Goal: Task Accomplishment & Management: Use online tool/utility

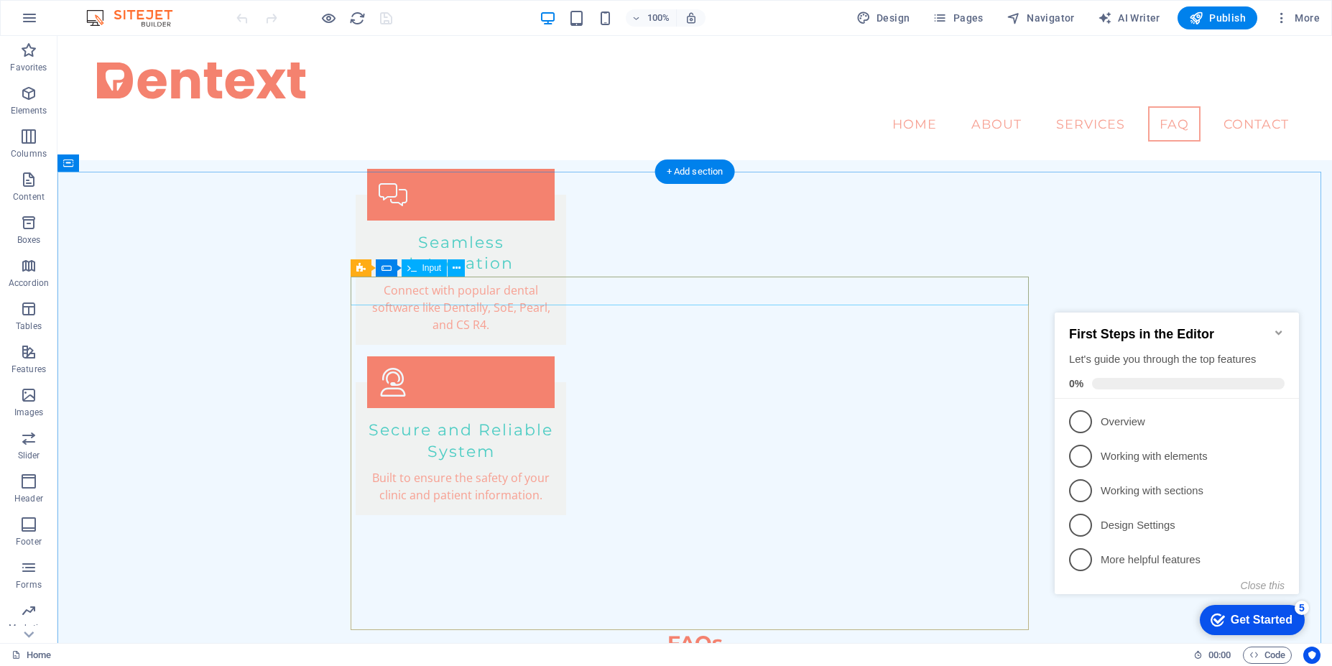
scroll to position [2154, 0]
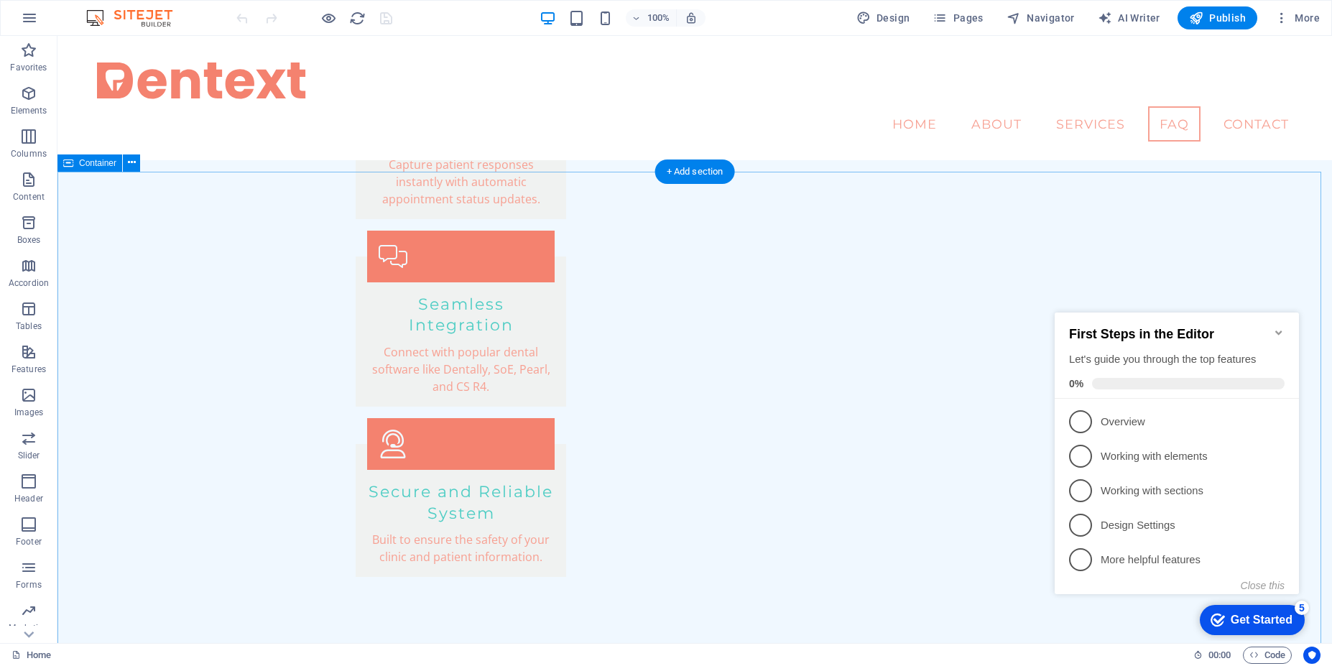
click at [129, 167] on icon at bounding box center [132, 162] width 8 height 15
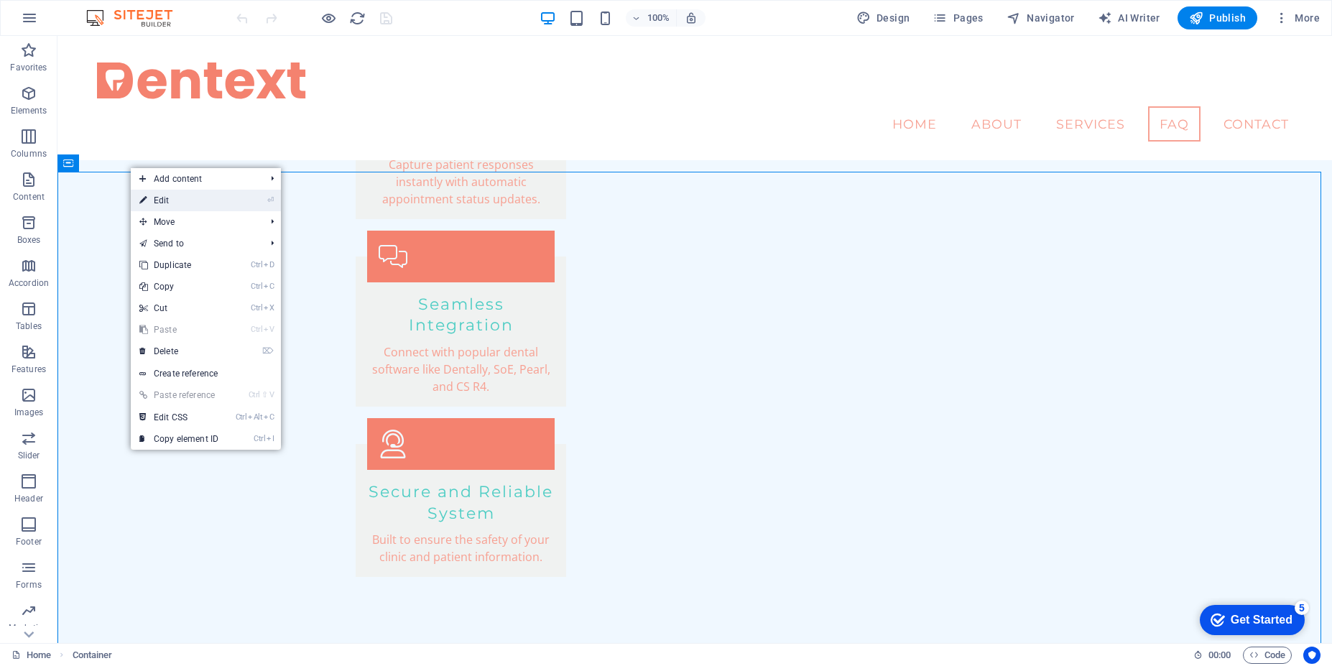
click at [188, 205] on link "⏎ Edit" at bounding box center [179, 201] width 96 height 22
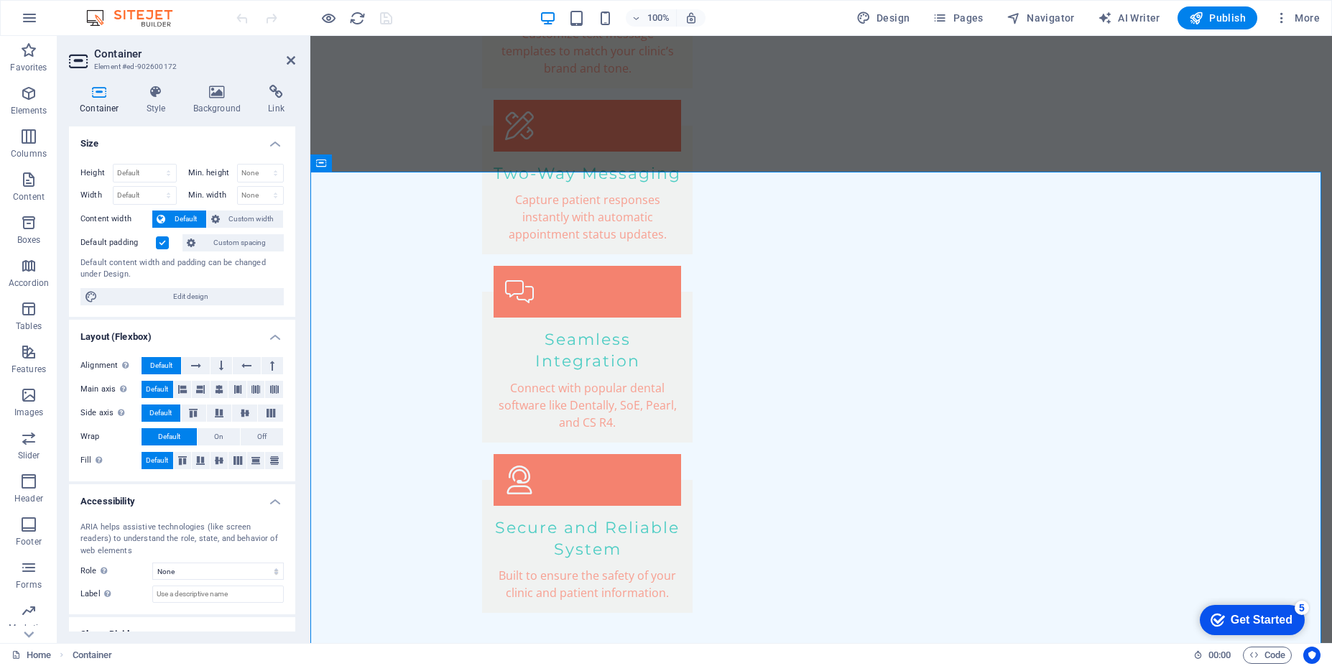
scroll to position [2242, 0]
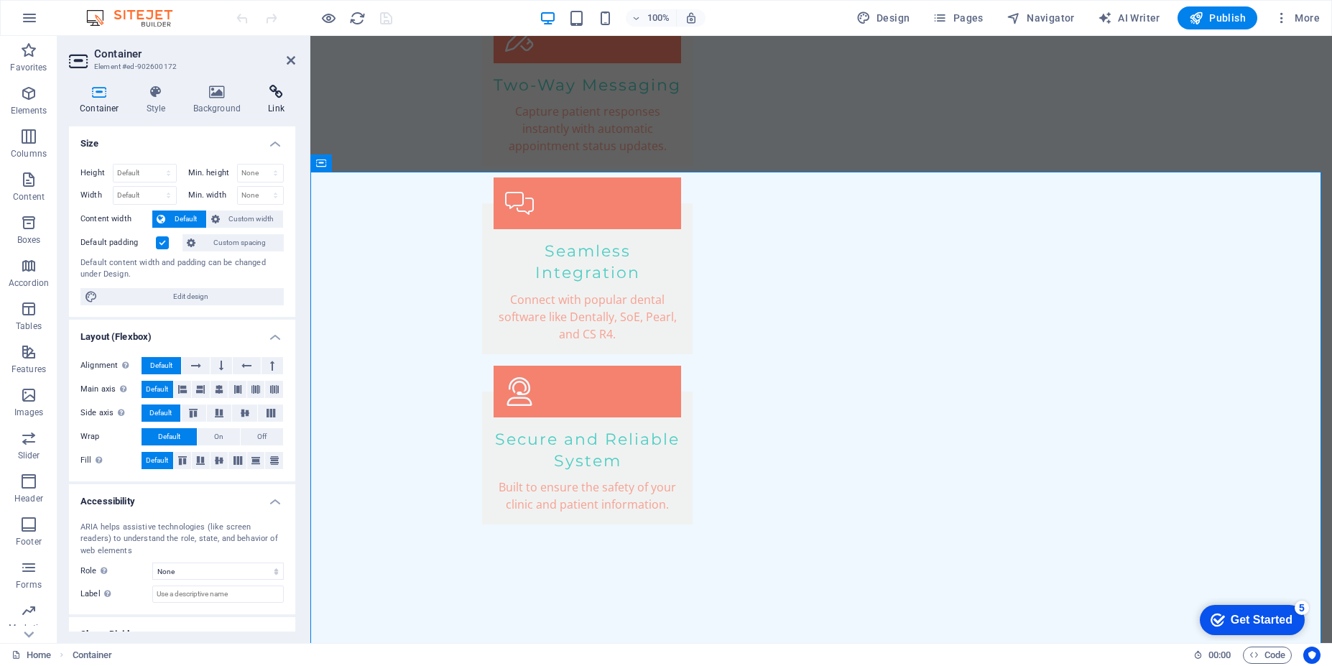
click at [278, 103] on h4 "Link" at bounding box center [276, 100] width 38 height 30
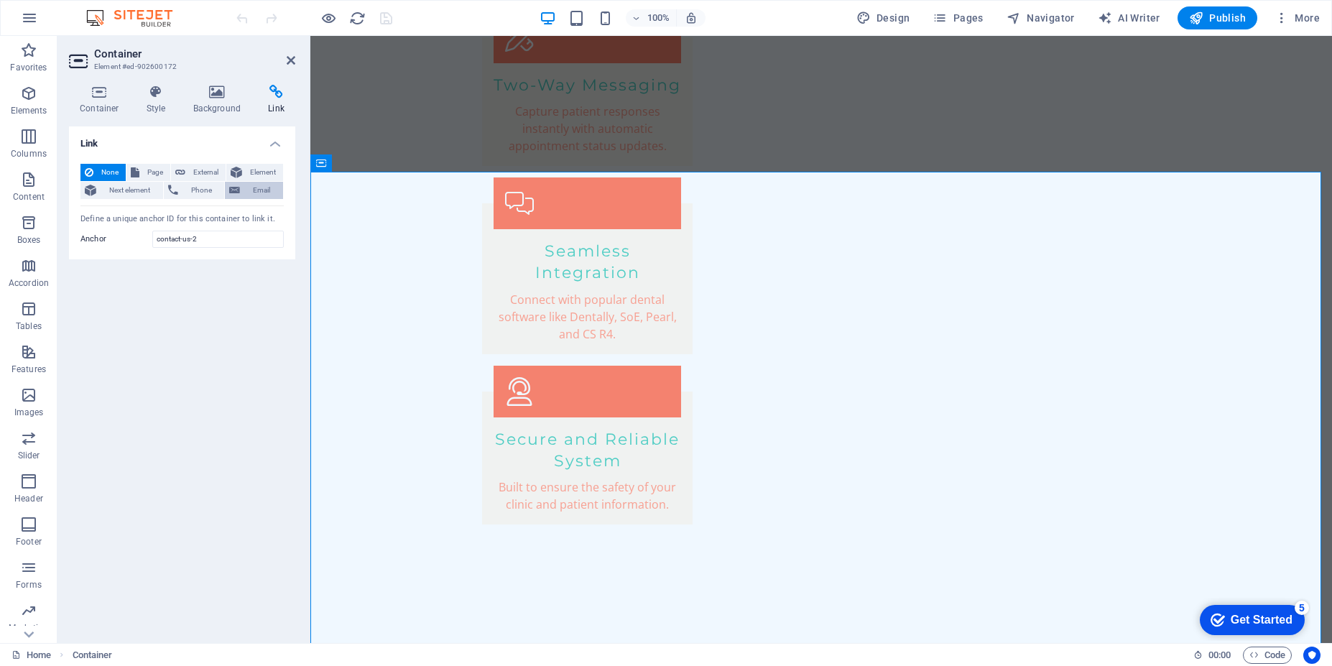
click at [262, 190] on span "Email" at bounding box center [261, 190] width 34 height 17
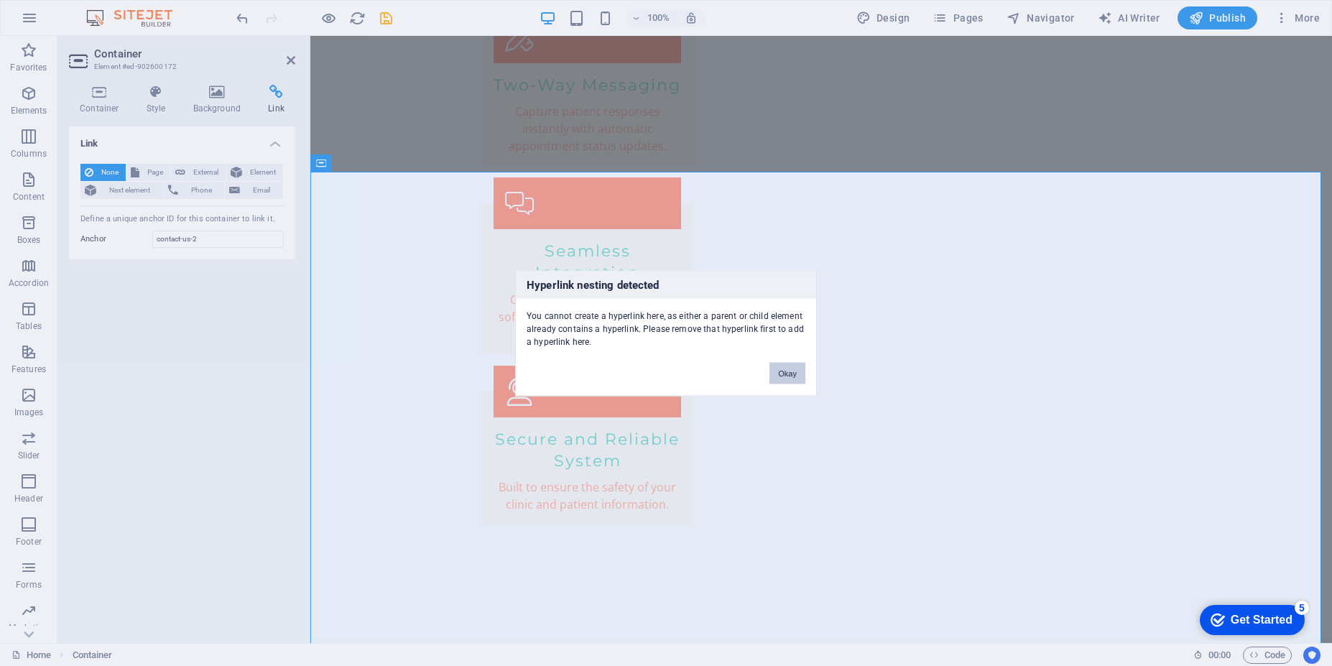
click at [790, 378] on button "Okay" at bounding box center [788, 373] width 36 height 22
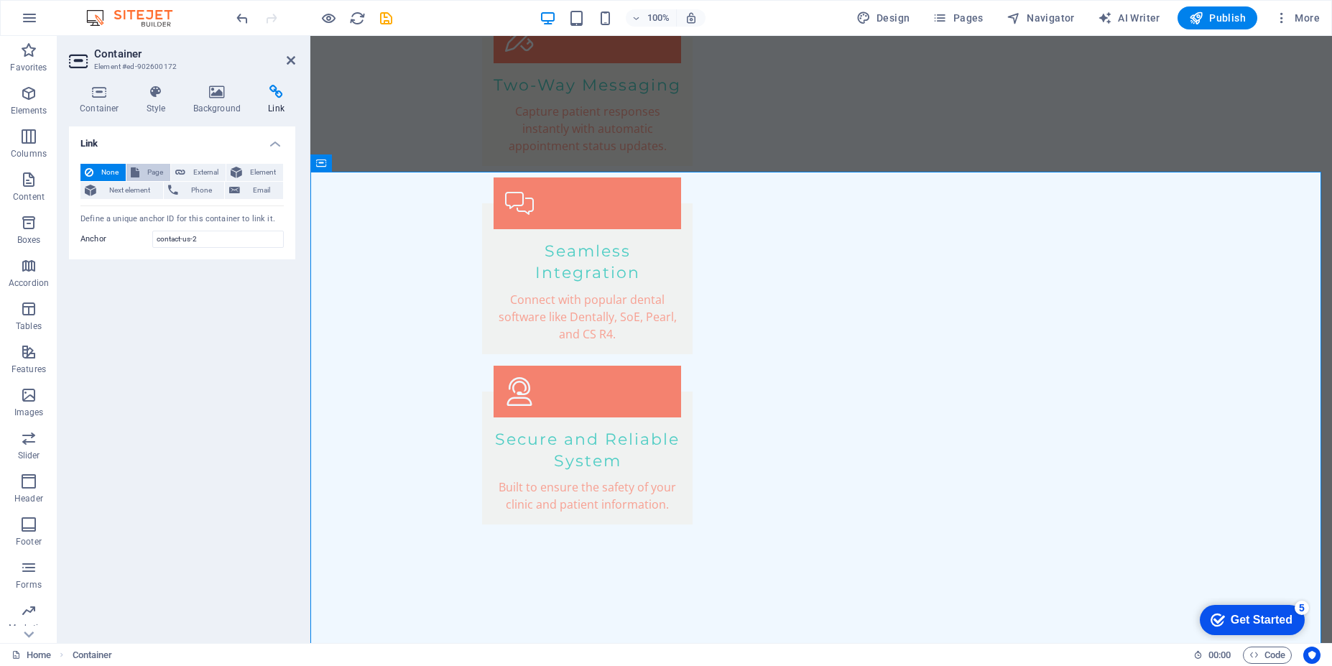
click at [147, 177] on span "Page" at bounding box center [155, 172] width 22 height 17
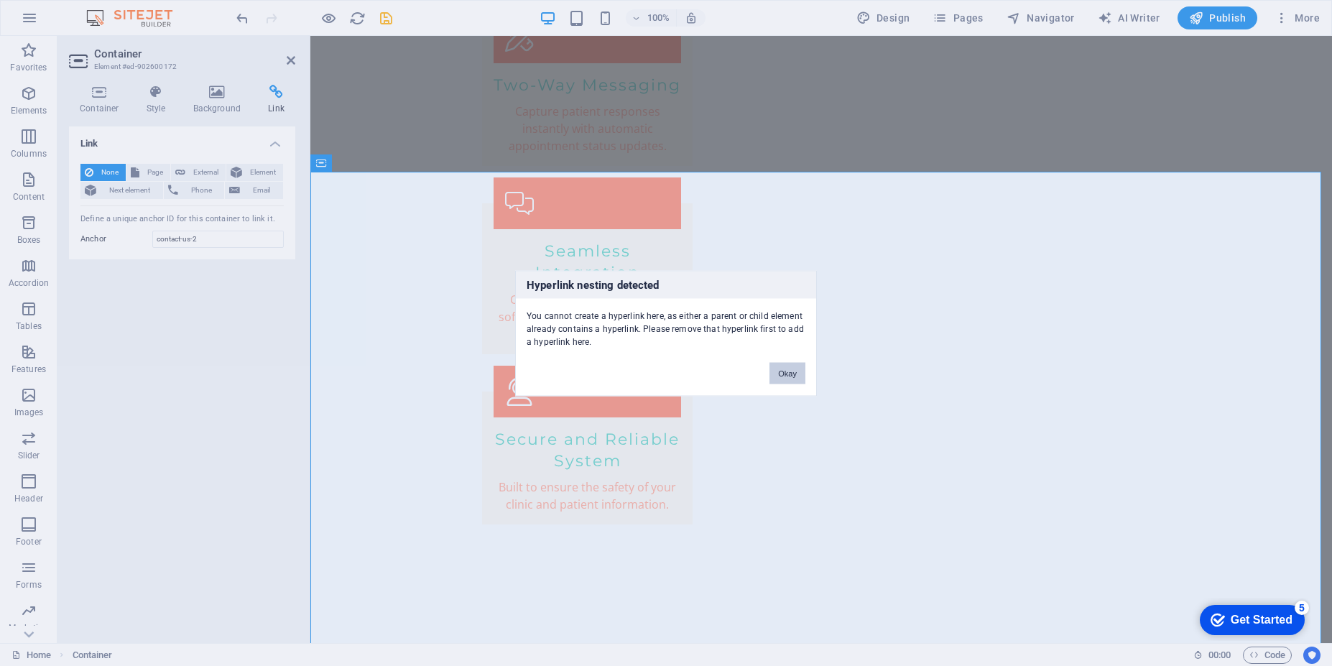
drag, startPoint x: 789, startPoint y: 376, endPoint x: 474, endPoint y: 338, distance: 317.0
click at [789, 376] on button "Okay" at bounding box center [788, 373] width 36 height 22
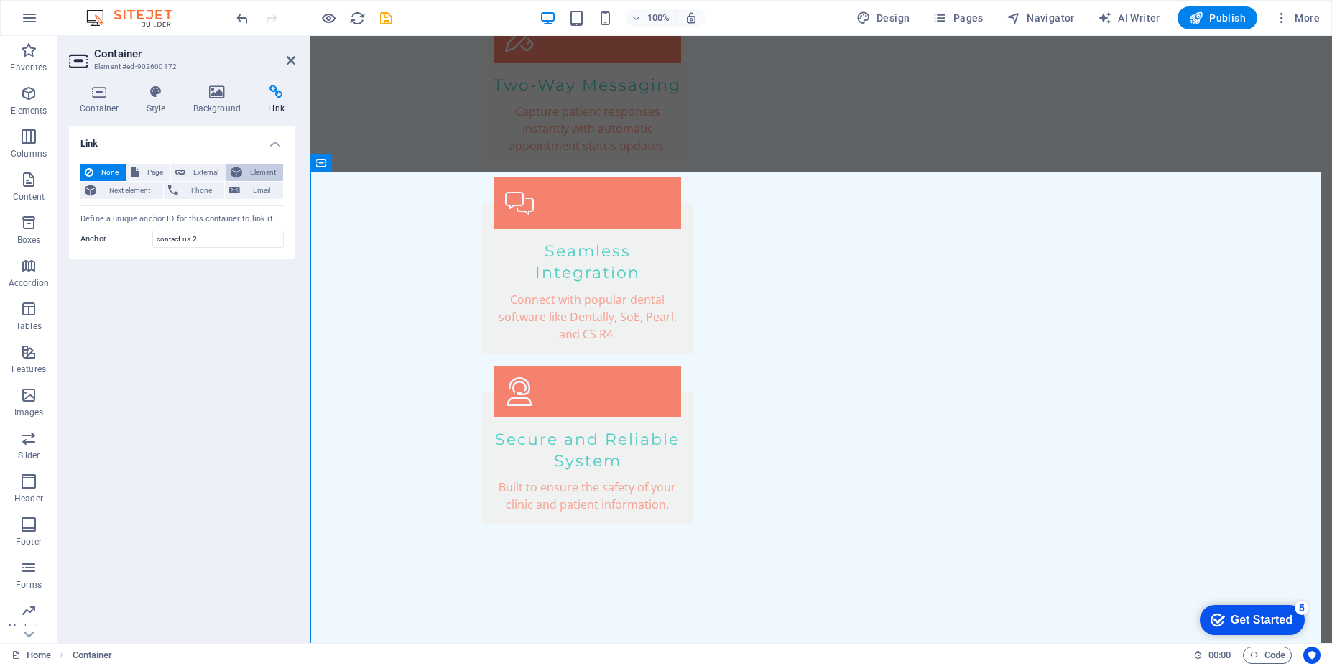
click at [257, 170] on span "Element" at bounding box center [262, 172] width 32 height 17
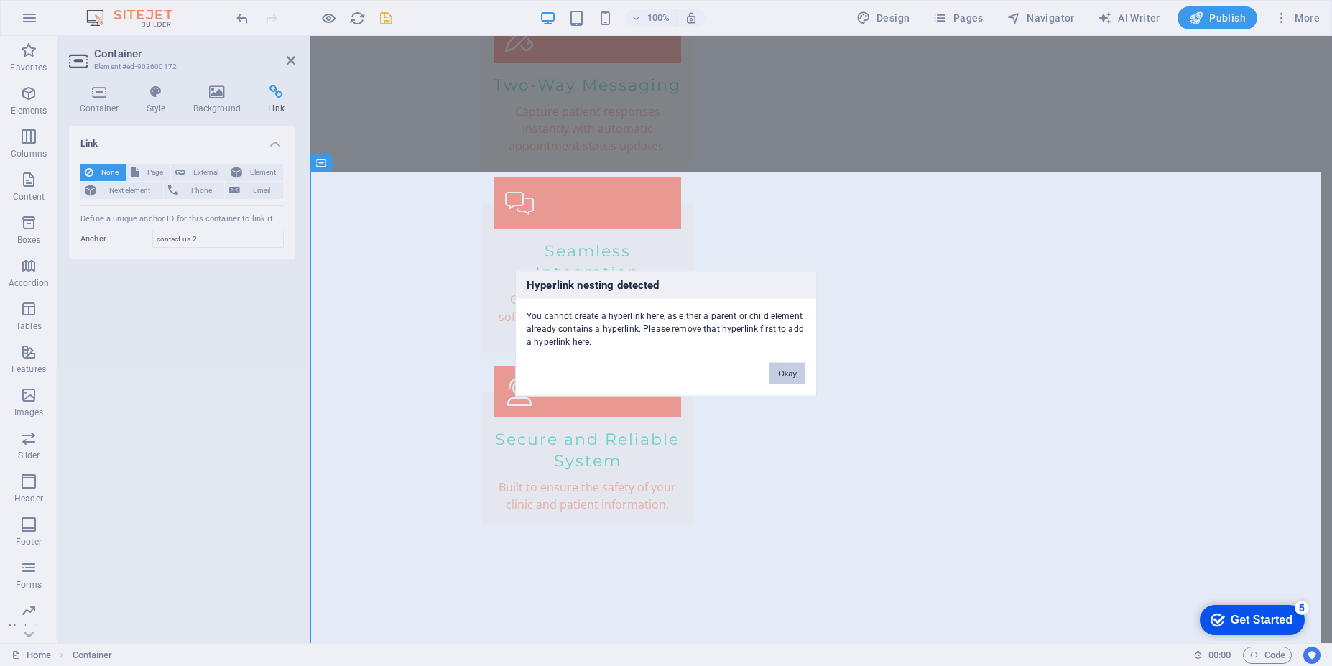
click at [782, 372] on button "Okay" at bounding box center [788, 373] width 36 height 22
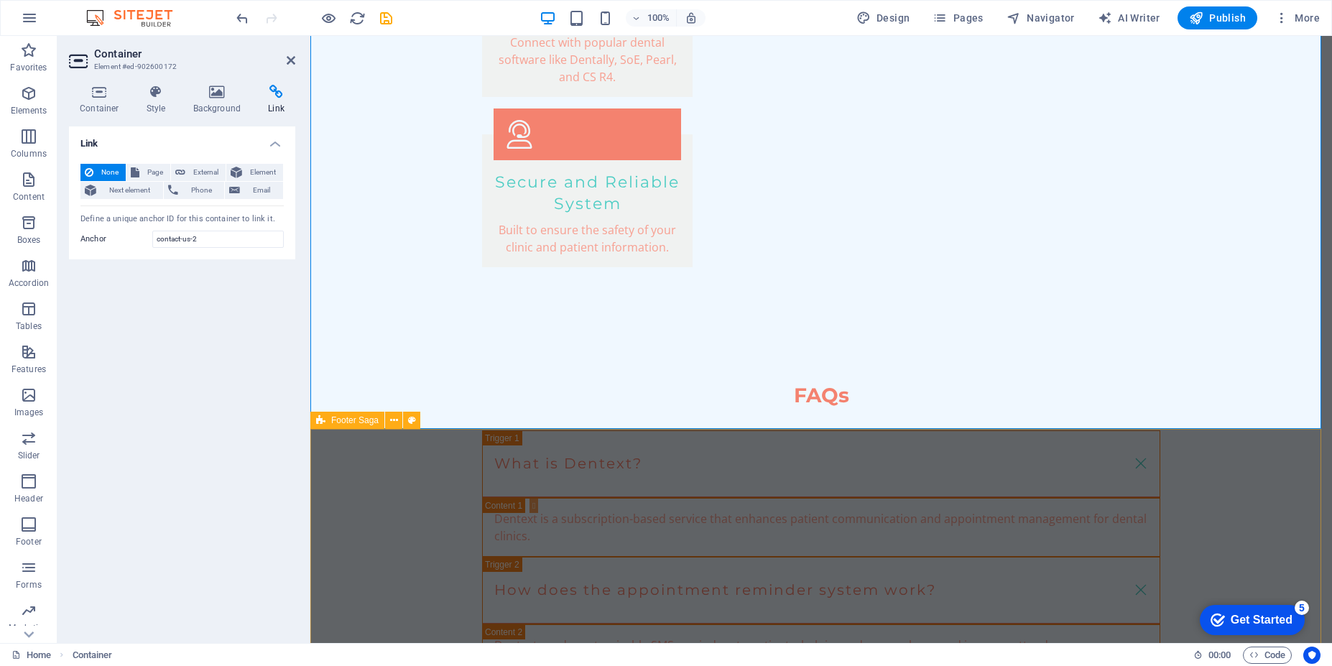
scroll to position [2501, 0]
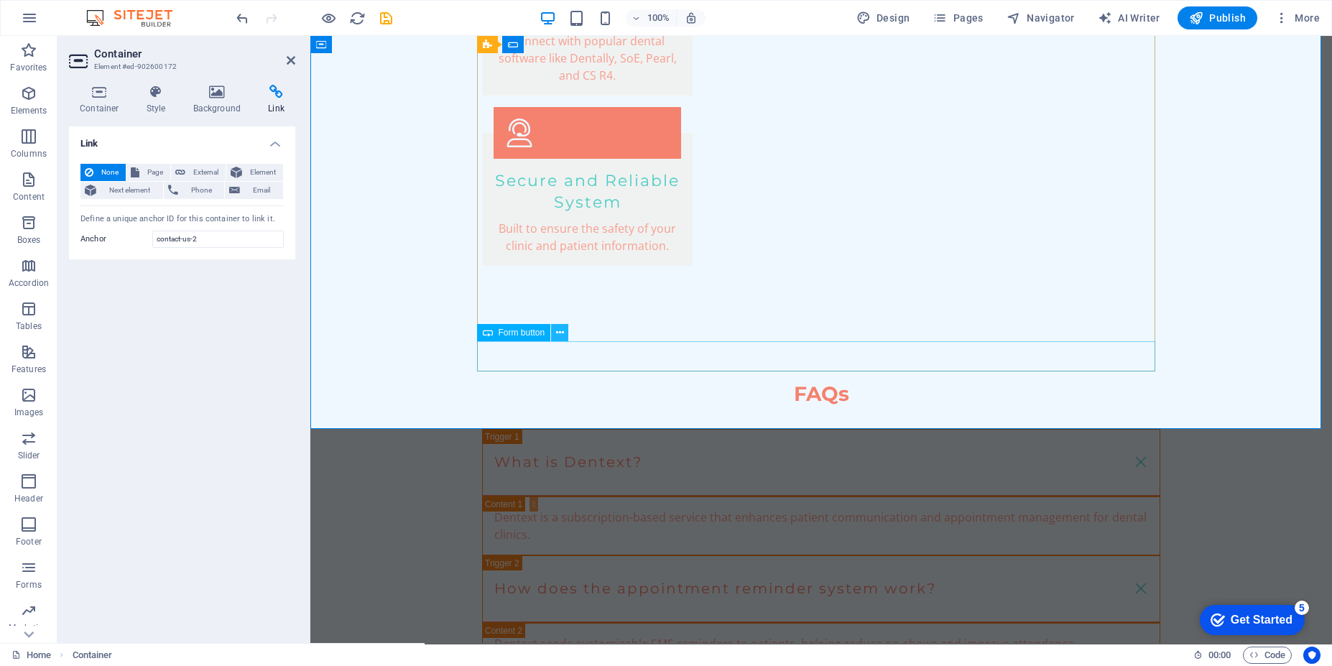
click at [564, 338] on button at bounding box center [559, 332] width 17 height 17
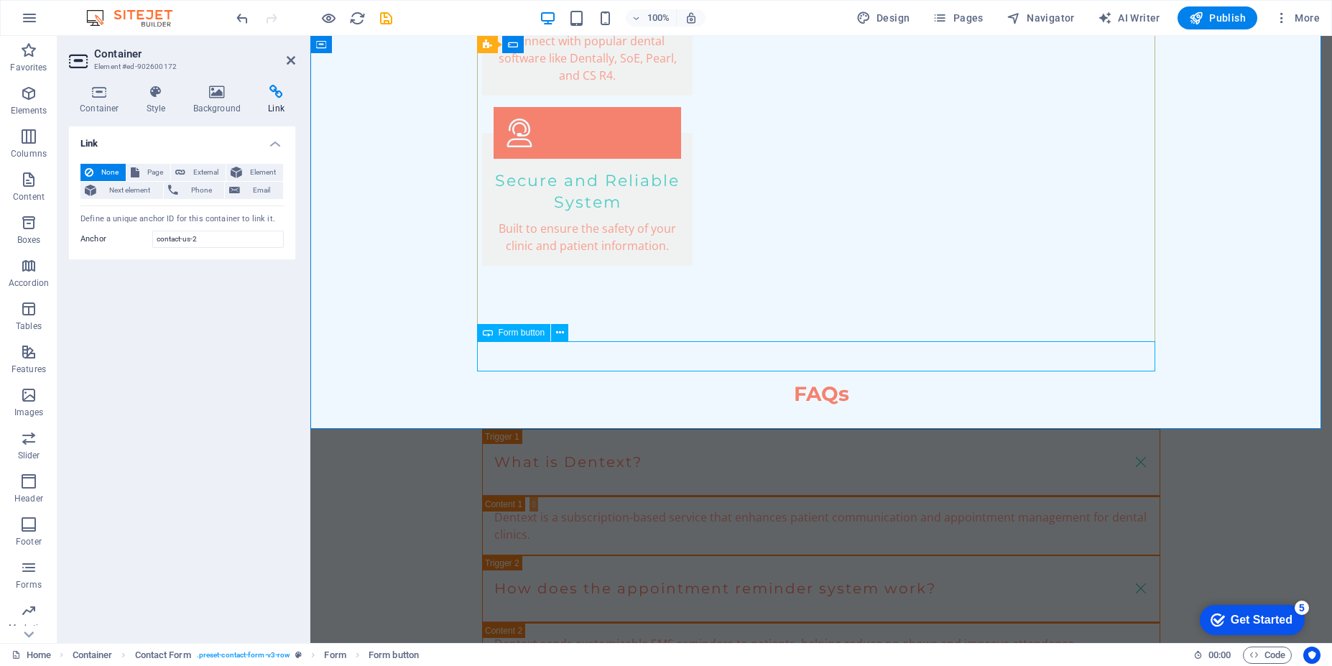
click at [517, 330] on span "Form button" at bounding box center [522, 332] width 47 height 9
click at [563, 333] on icon at bounding box center [560, 333] width 8 height 15
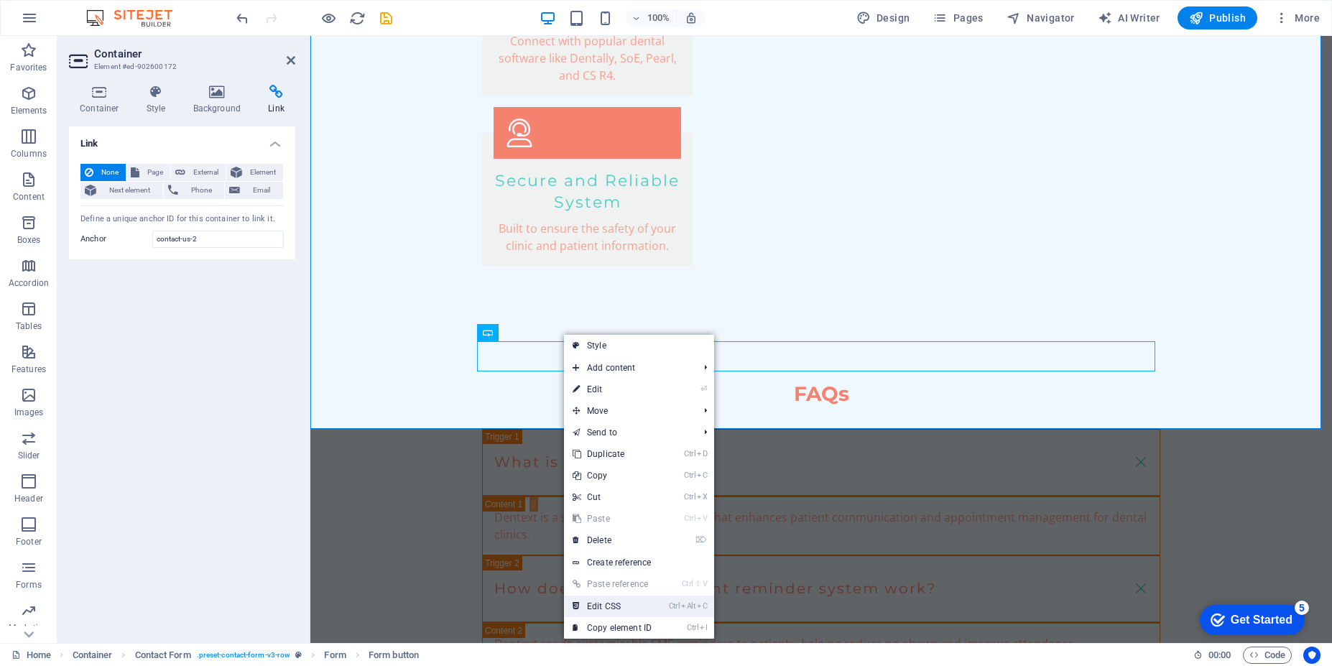
click at [602, 608] on link "Ctrl Alt C Edit CSS" at bounding box center [612, 607] width 96 height 22
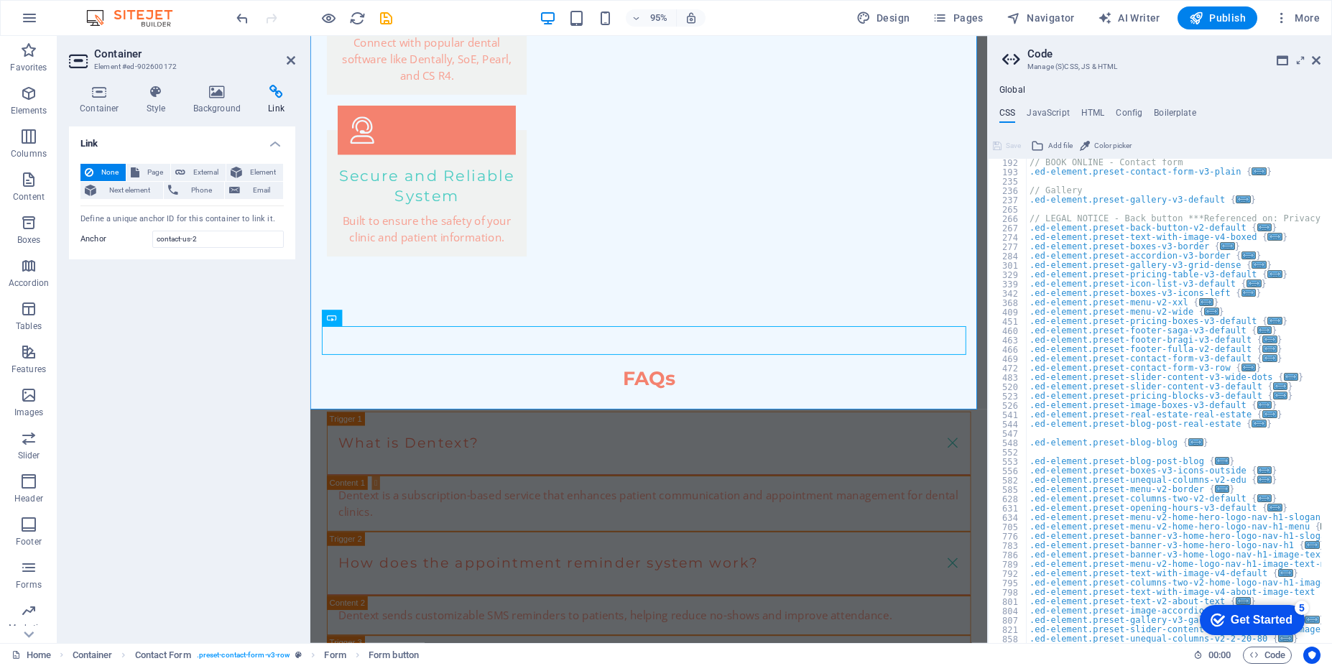
scroll to position [377, 0]
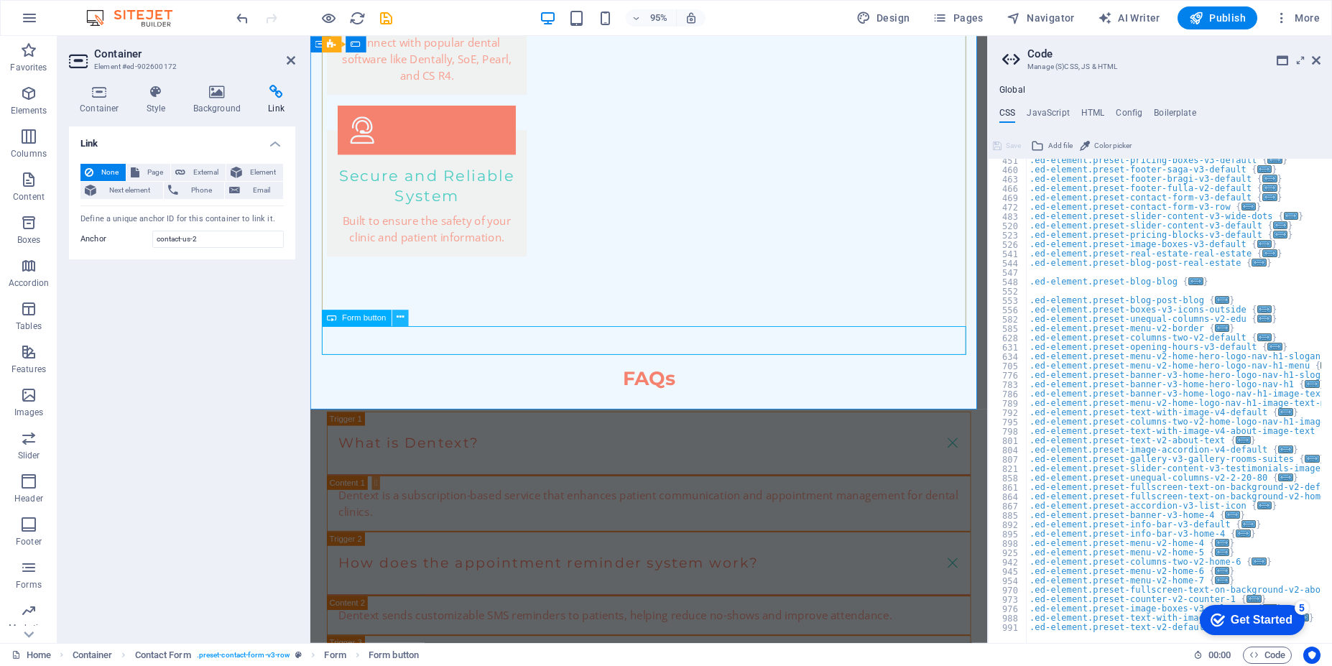
click at [402, 320] on icon at bounding box center [400, 317] width 7 height 14
click at [404, 323] on icon at bounding box center [400, 317] width 7 height 14
click at [400, 318] on icon at bounding box center [400, 317] width 7 height 14
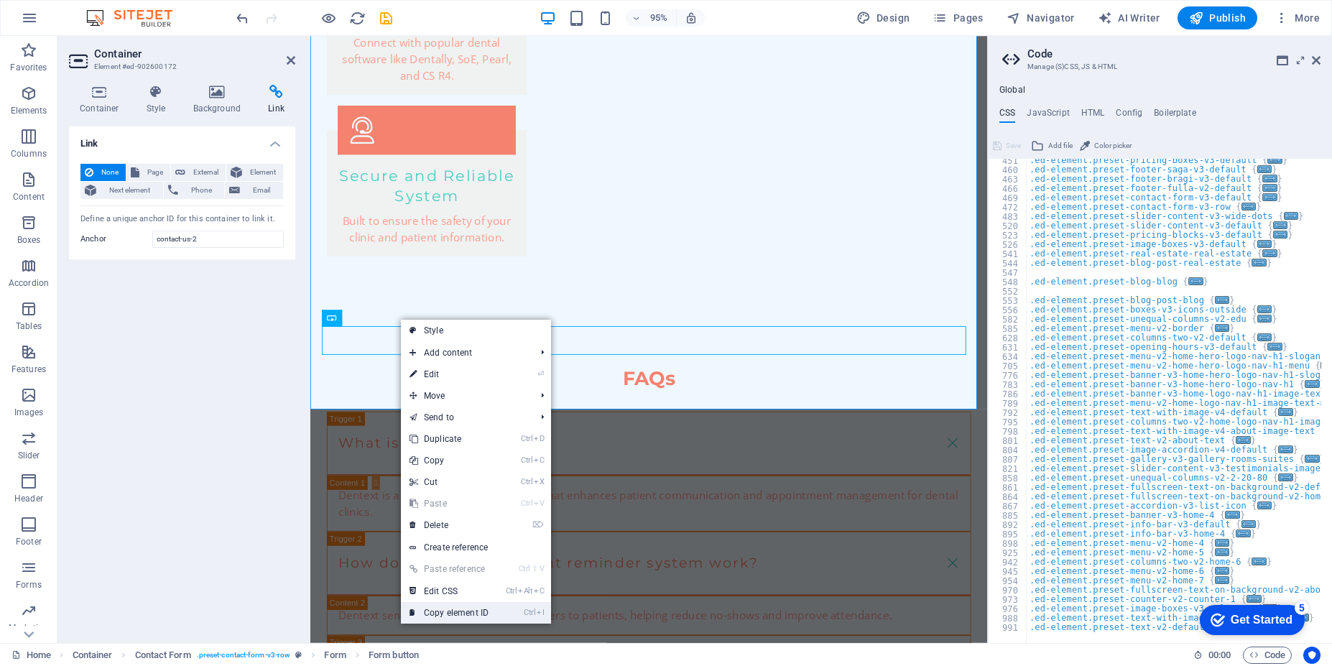
click at [440, 615] on link "Ctrl I Copy element ID" at bounding box center [449, 613] width 96 height 22
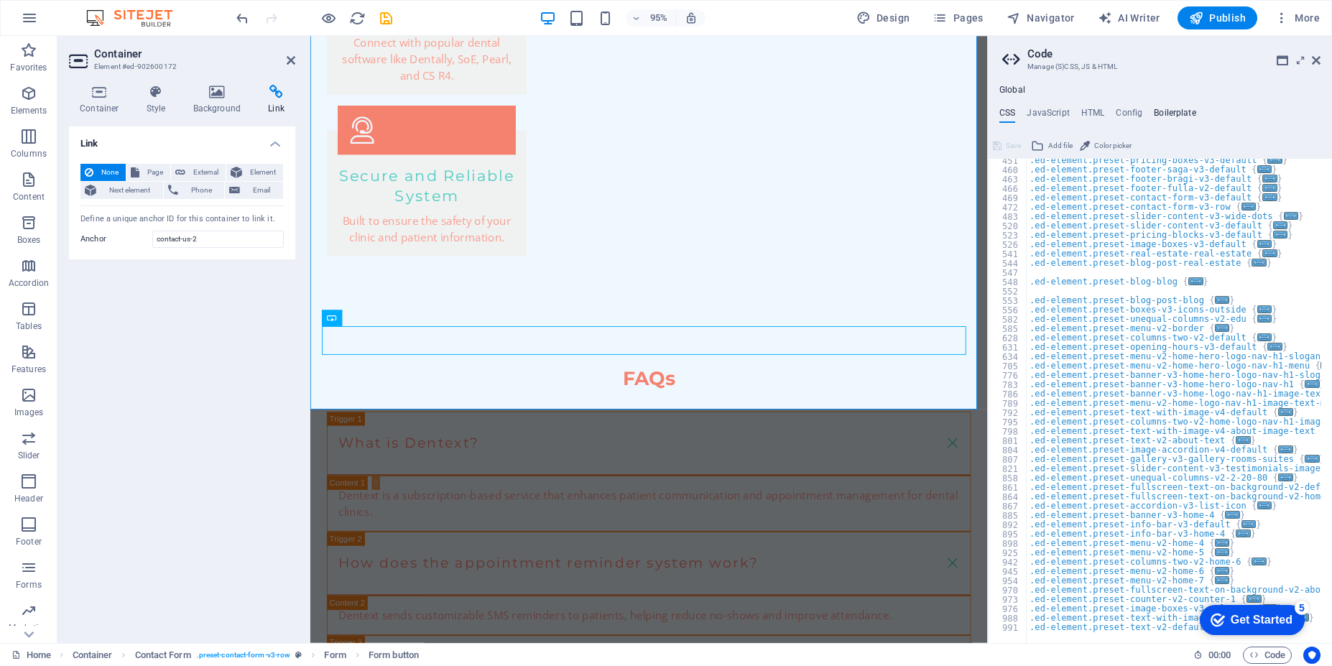
click at [1176, 114] on h4 "Boilerplate" at bounding box center [1175, 116] width 42 height 16
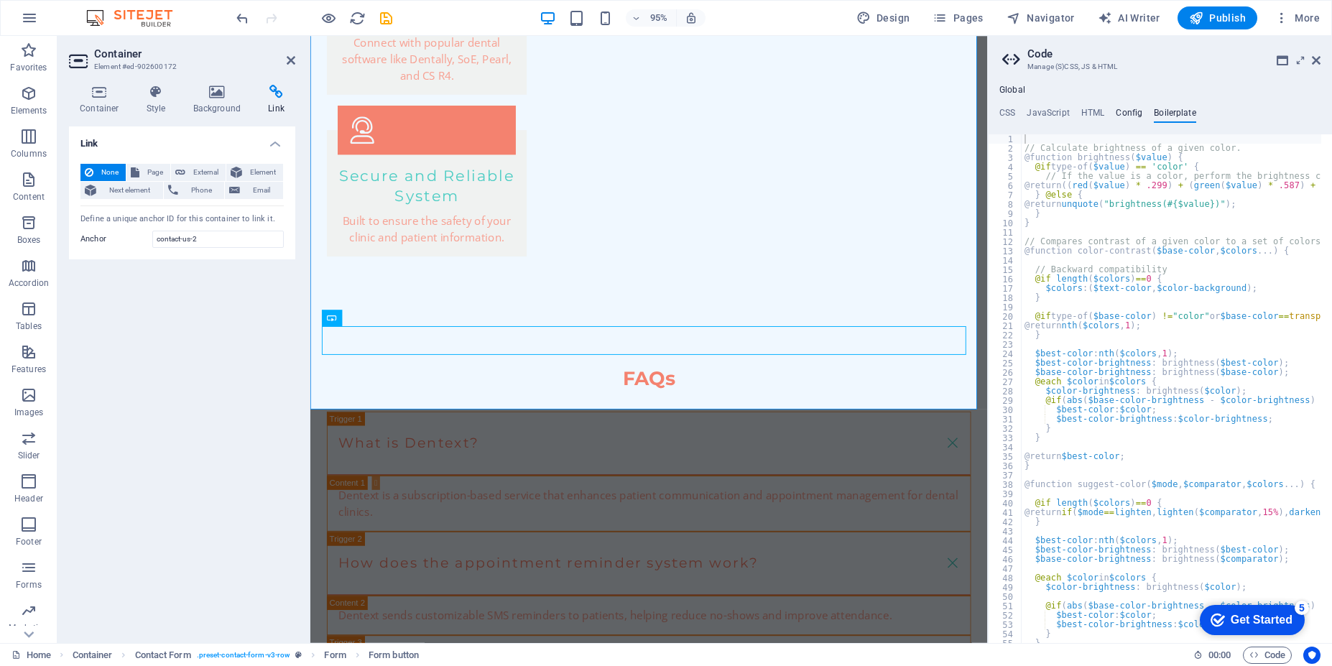
click at [1126, 109] on h4 "Config" at bounding box center [1129, 116] width 27 height 16
type textarea "$color-background: #F0F8FF;"
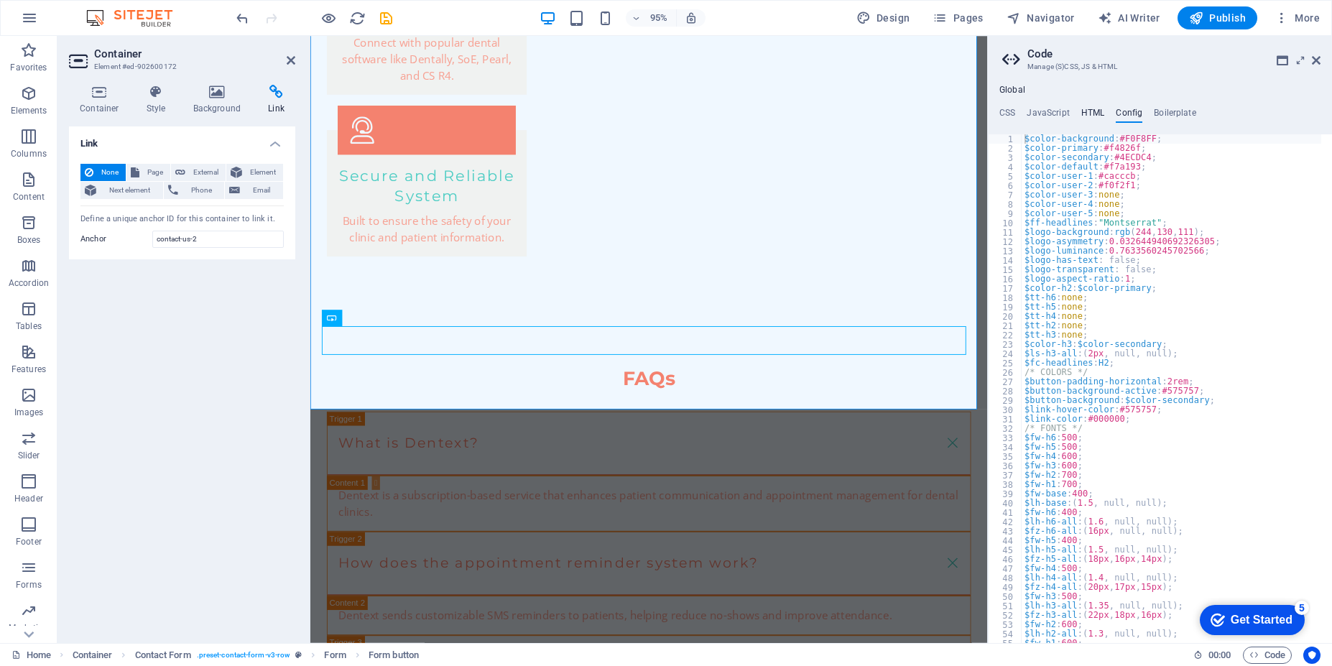
click at [1088, 116] on h4 "HTML" at bounding box center [1093, 116] width 24 height 16
type textarea "<a href="#main-content" class="wv-link-content button">Skip to main content</a>"
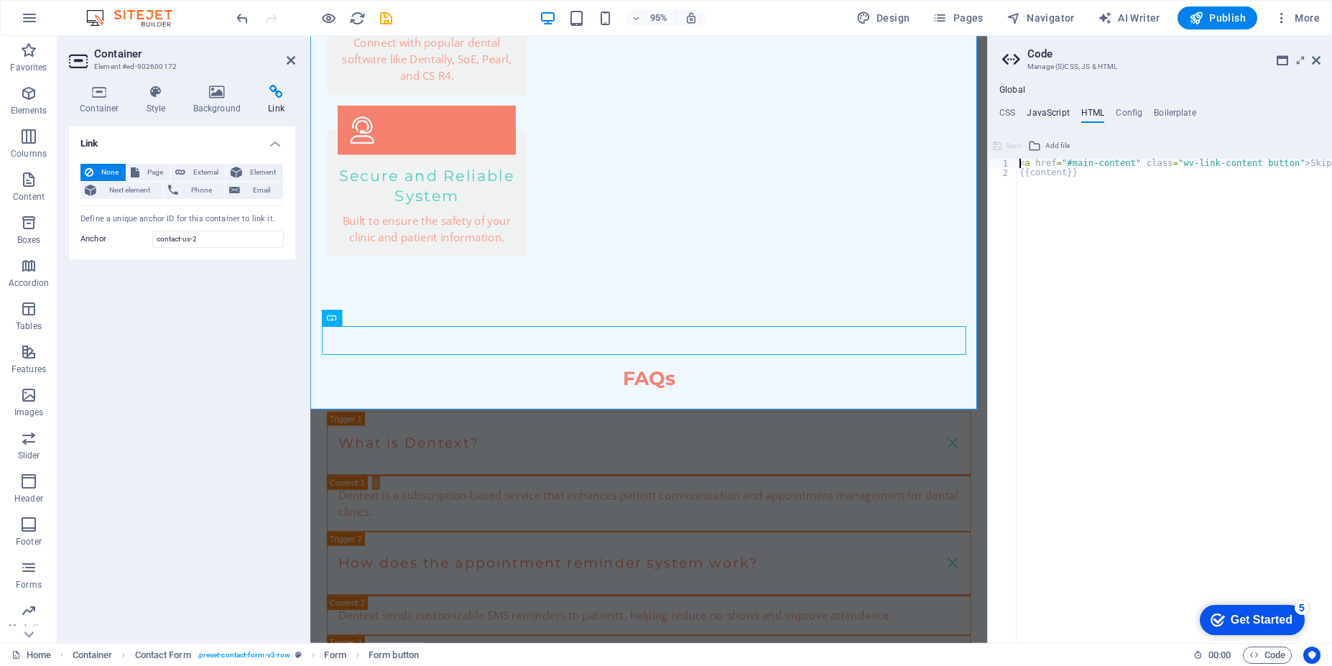
click at [1054, 114] on h4 "JavaScript" at bounding box center [1048, 116] width 42 height 16
type textarea "/* JS for preset "Menu V2" */"
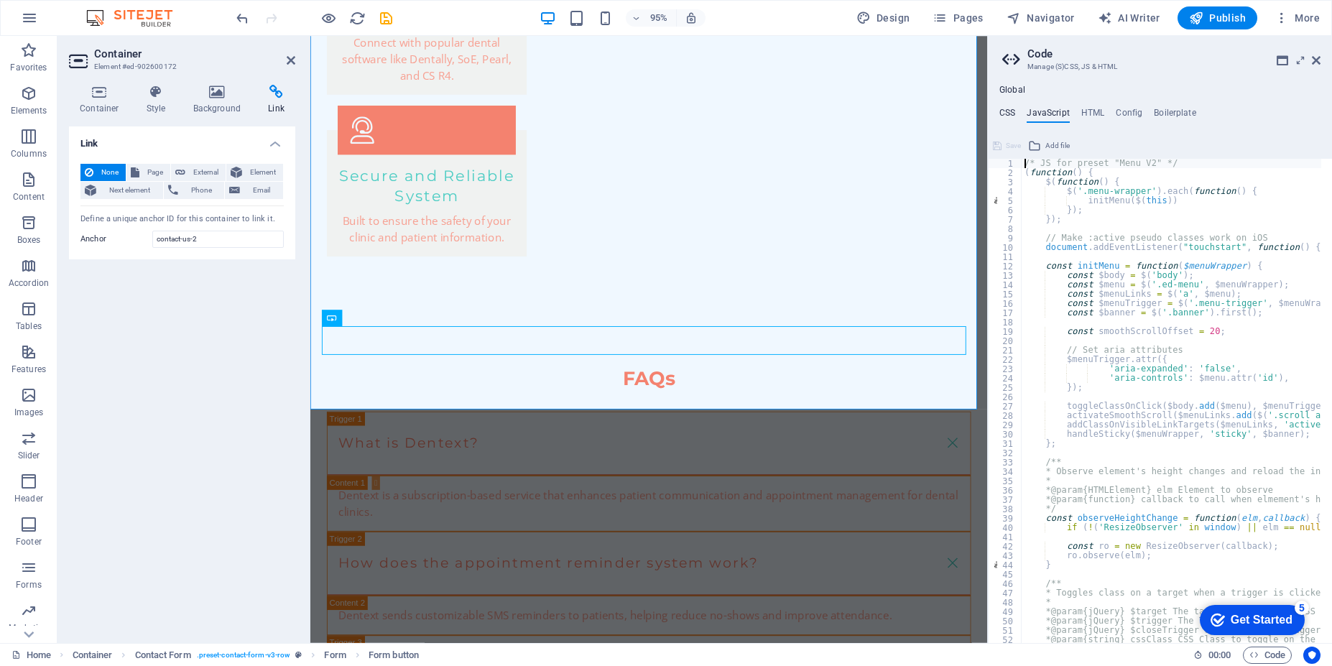
click at [1006, 114] on h4 "CSS" at bounding box center [1008, 116] width 16 height 16
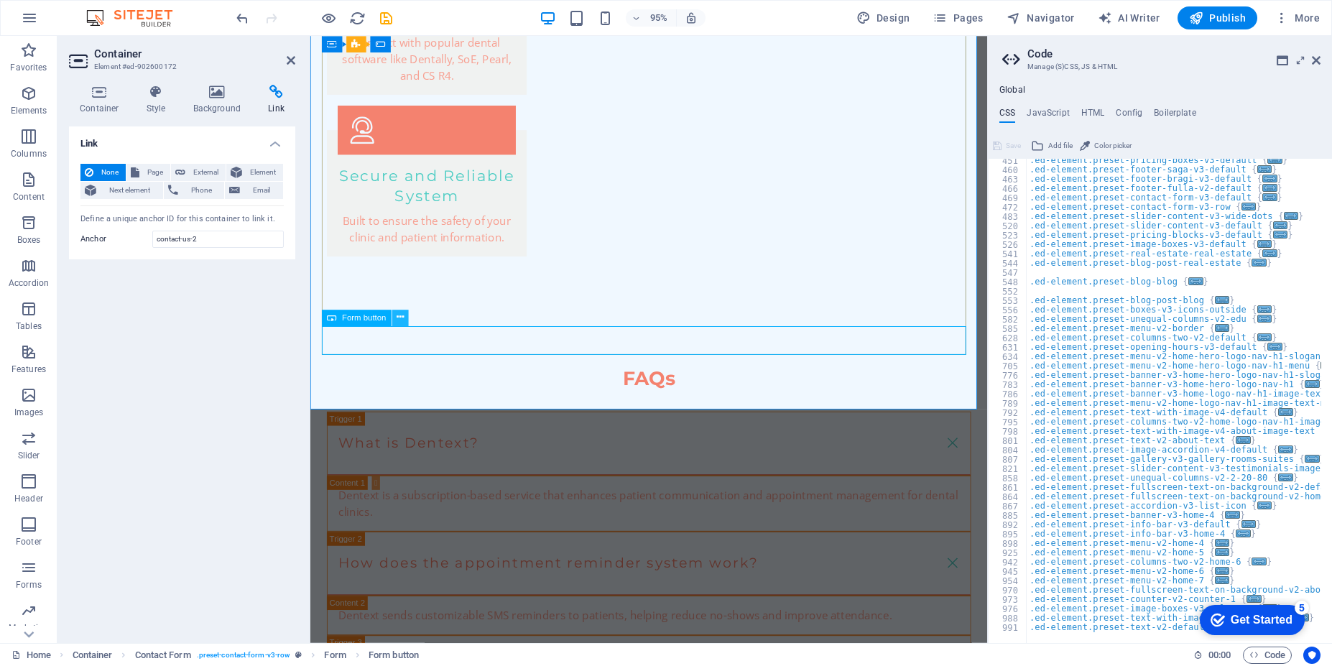
click at [398, 321] on icon at bounding box center [400, 317] width 7 height 14
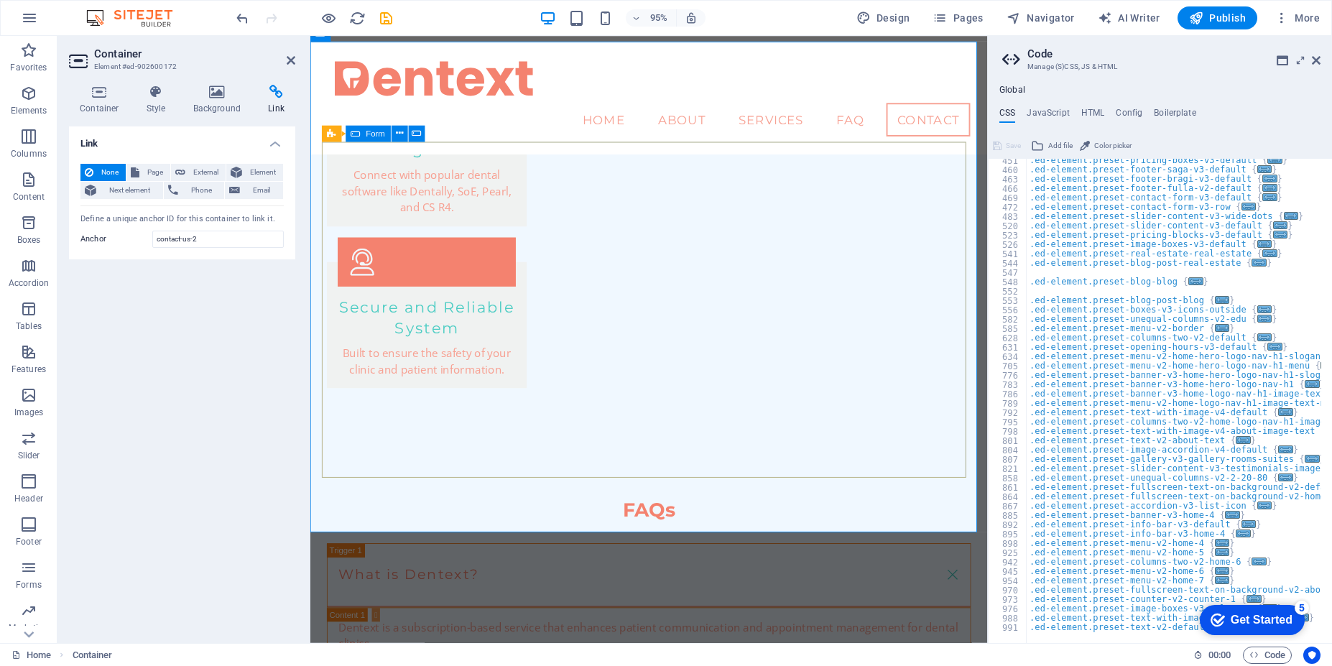
scroll to position [2267, 0]
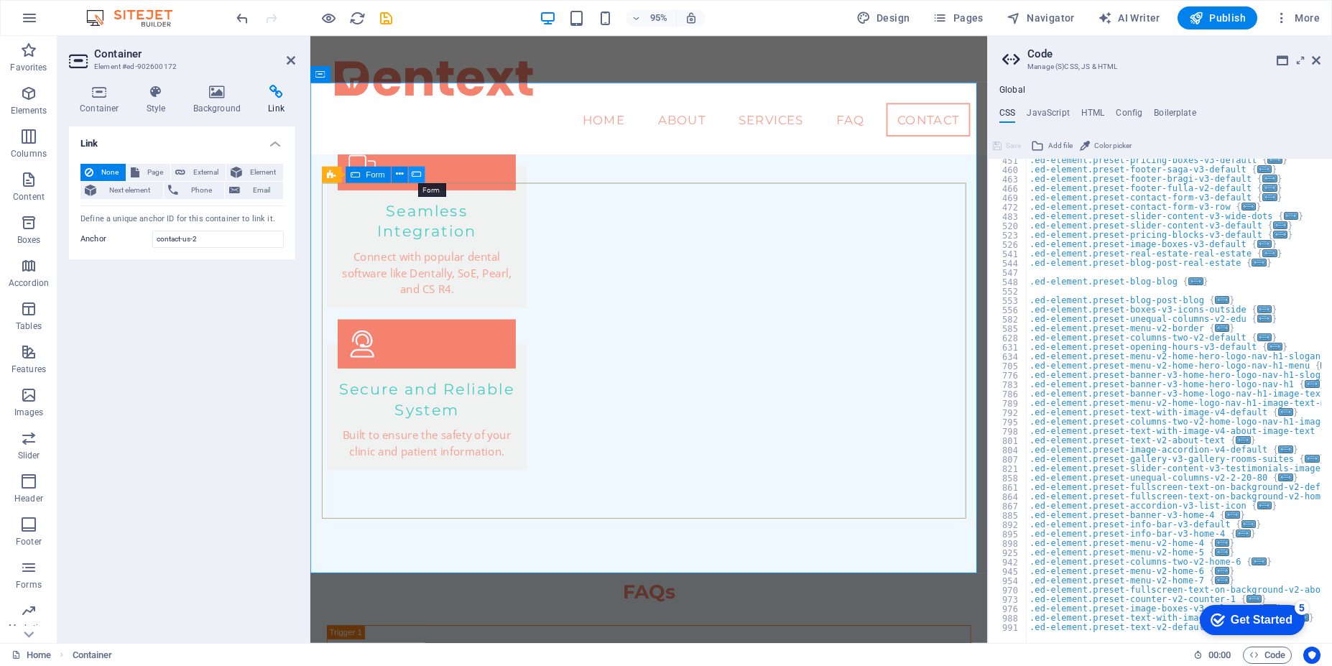
click at [414, 176] on icon at bounding box center [416, 174] width 9 height 14
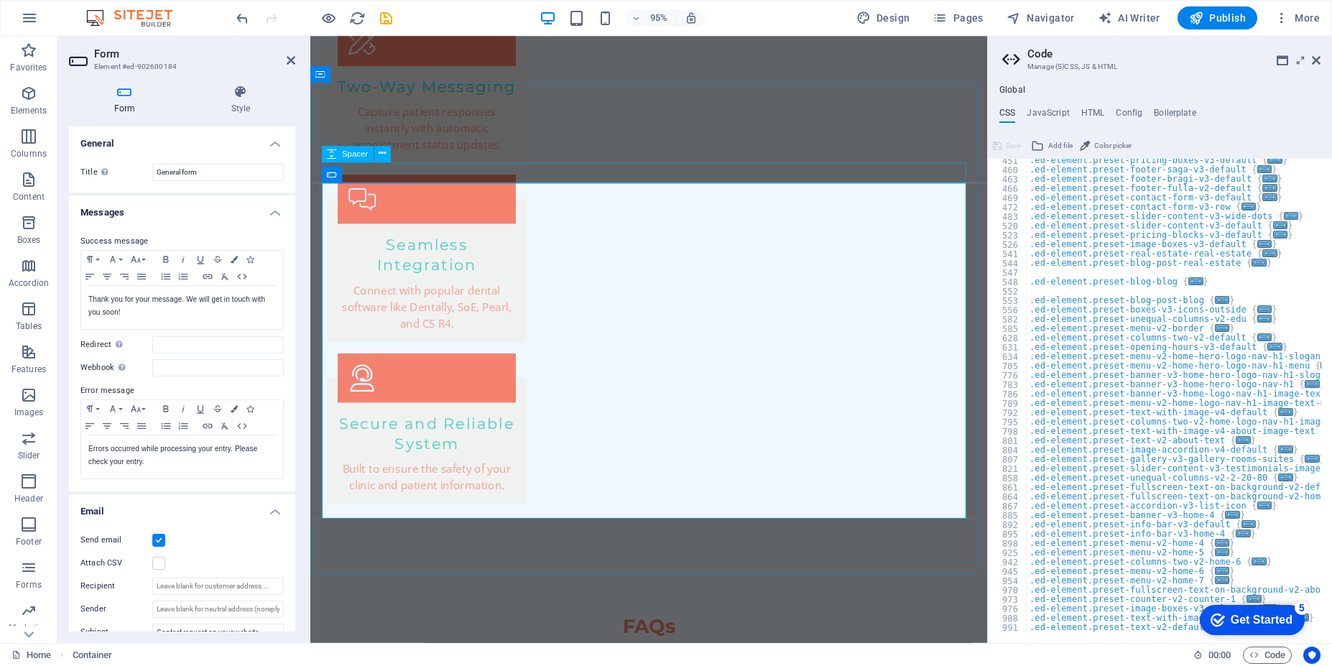
scroll to position [2356, 0]
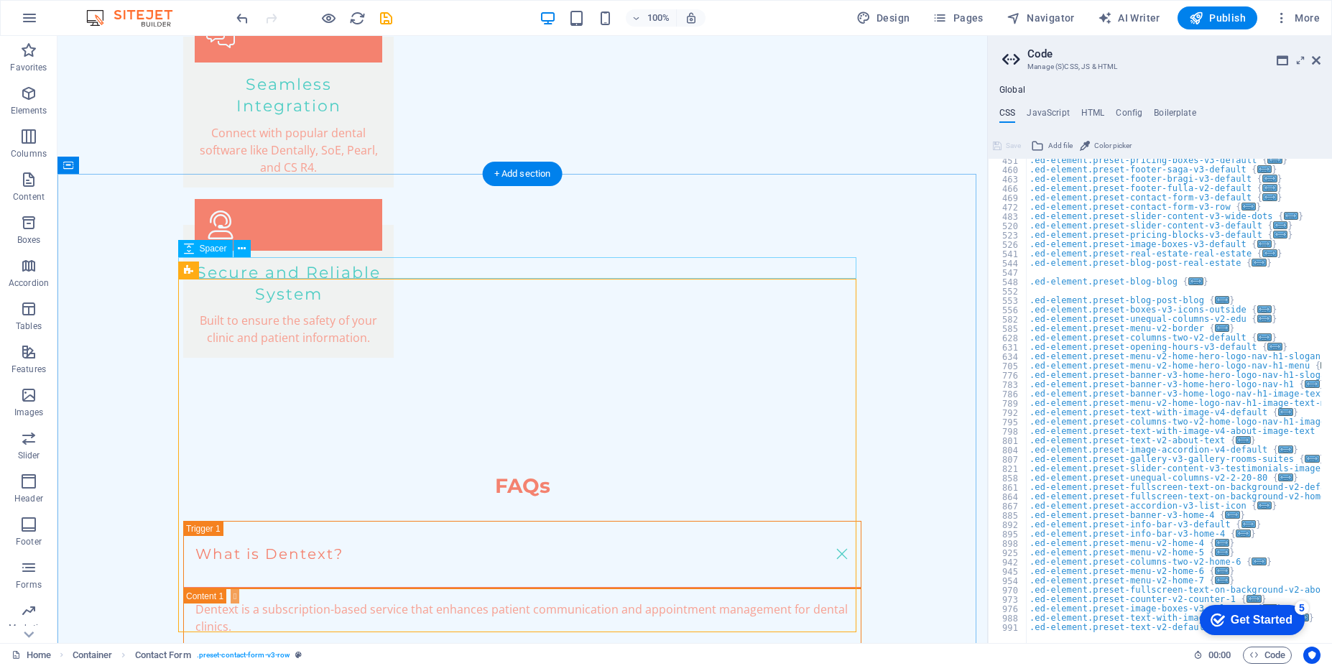
scroll to position [2329, 0]
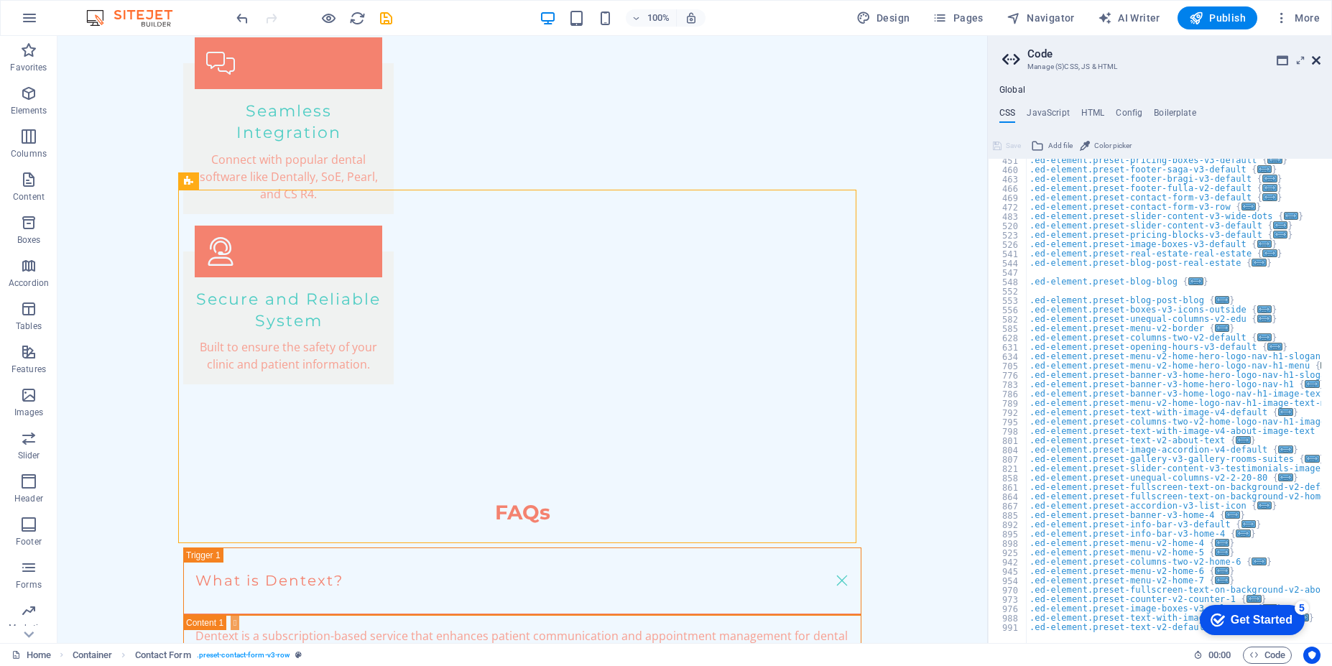
click at [1312, 62] on icon at bounding box center [1316, 60] width 9 height 11
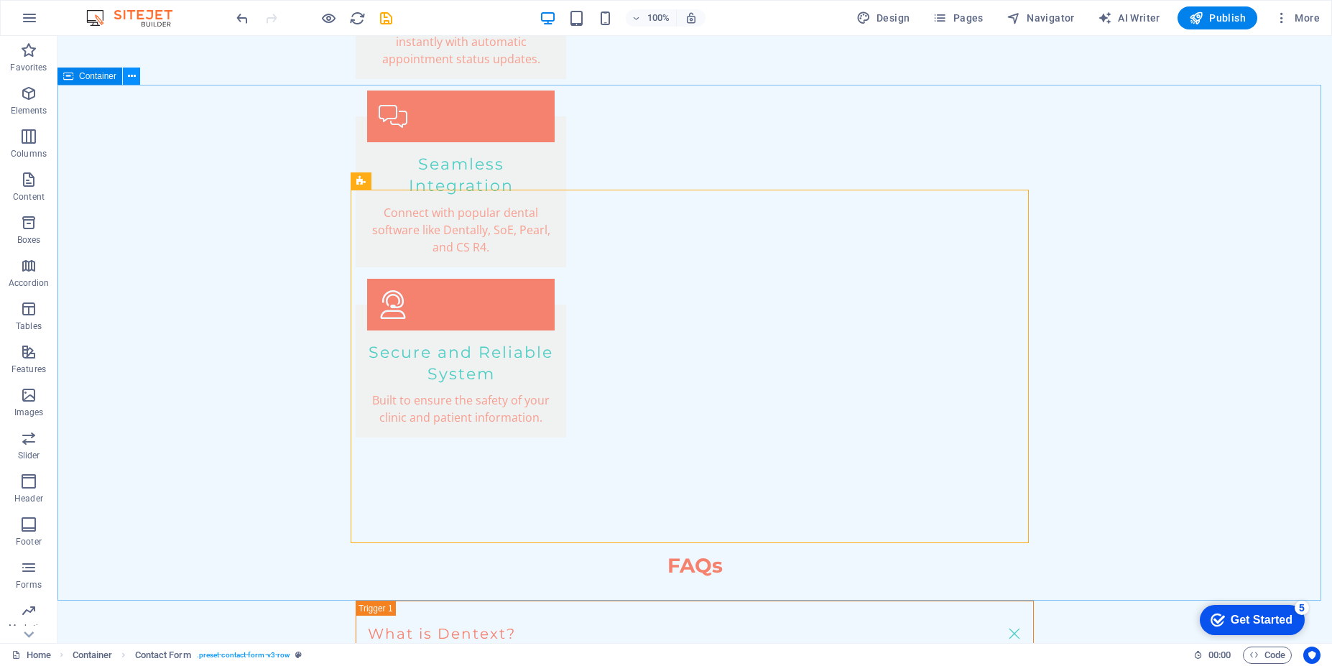
click at [130, 76] on icon at bounding box center [132, 76] width 8 height 15
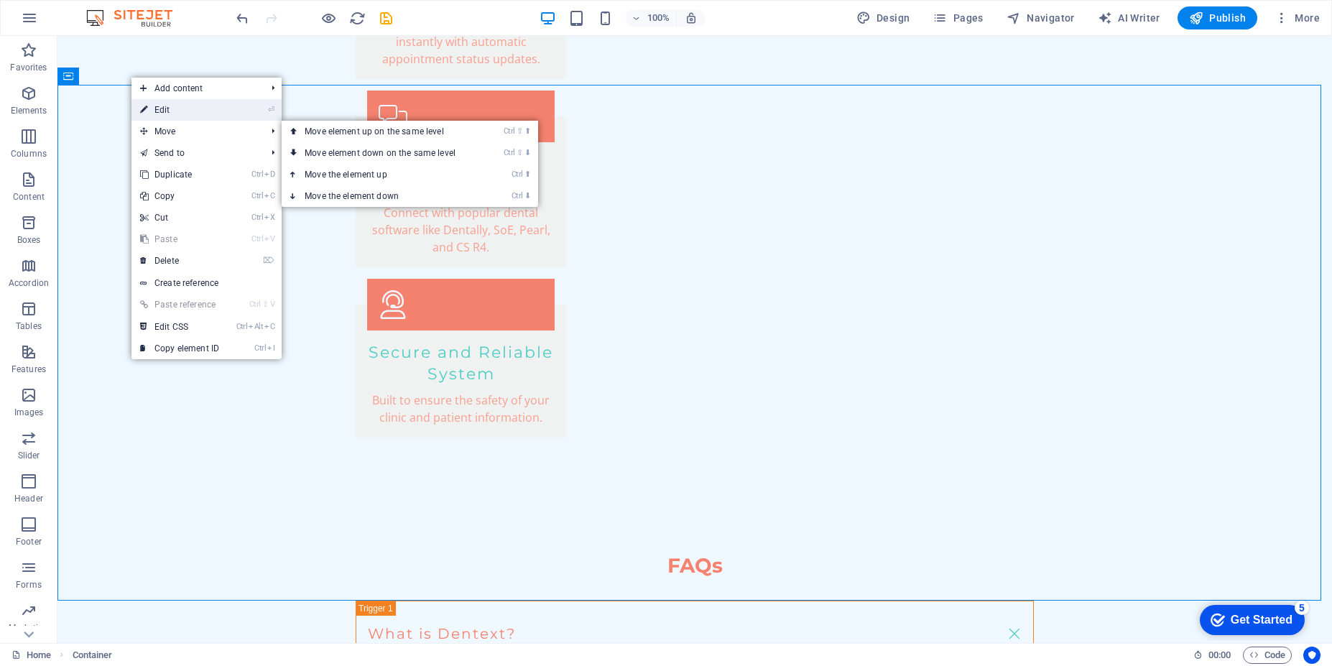
click at [165, 111] on link "⏎ Edit" at bounding box center [180, 110] width 96 height 22
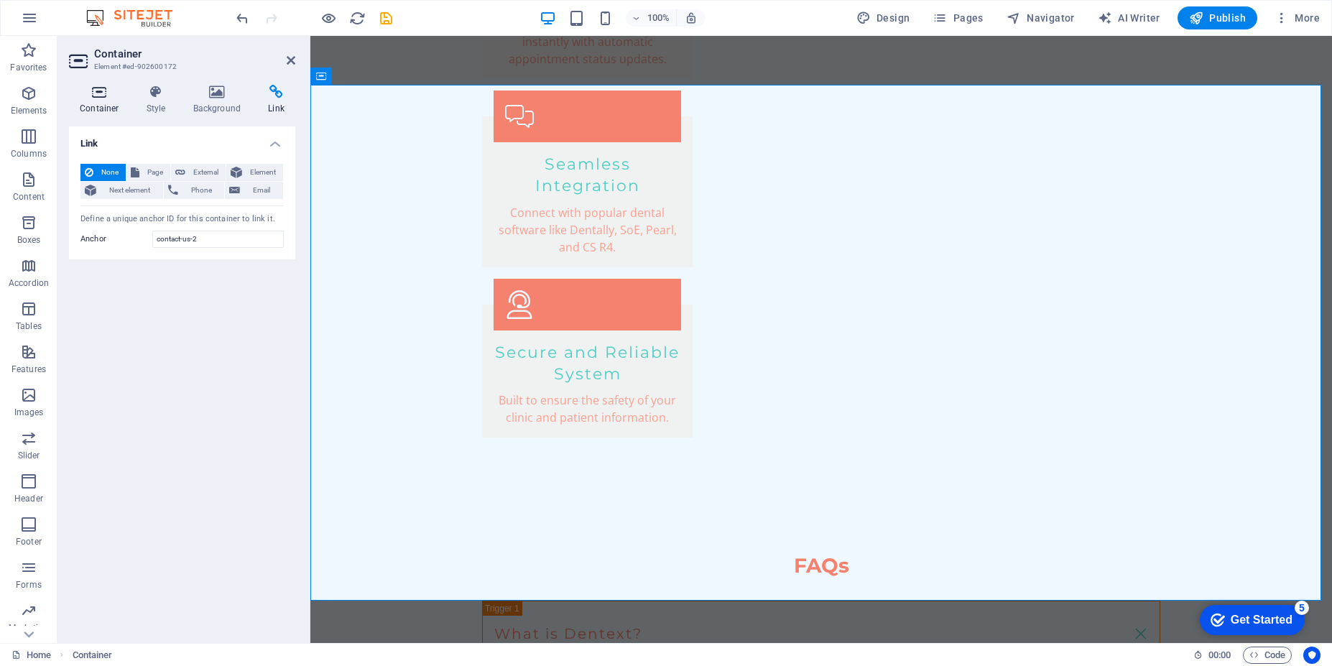
click at [103, 103] on h4 "Container" at bounding box center [102, 100] width 67 height 30
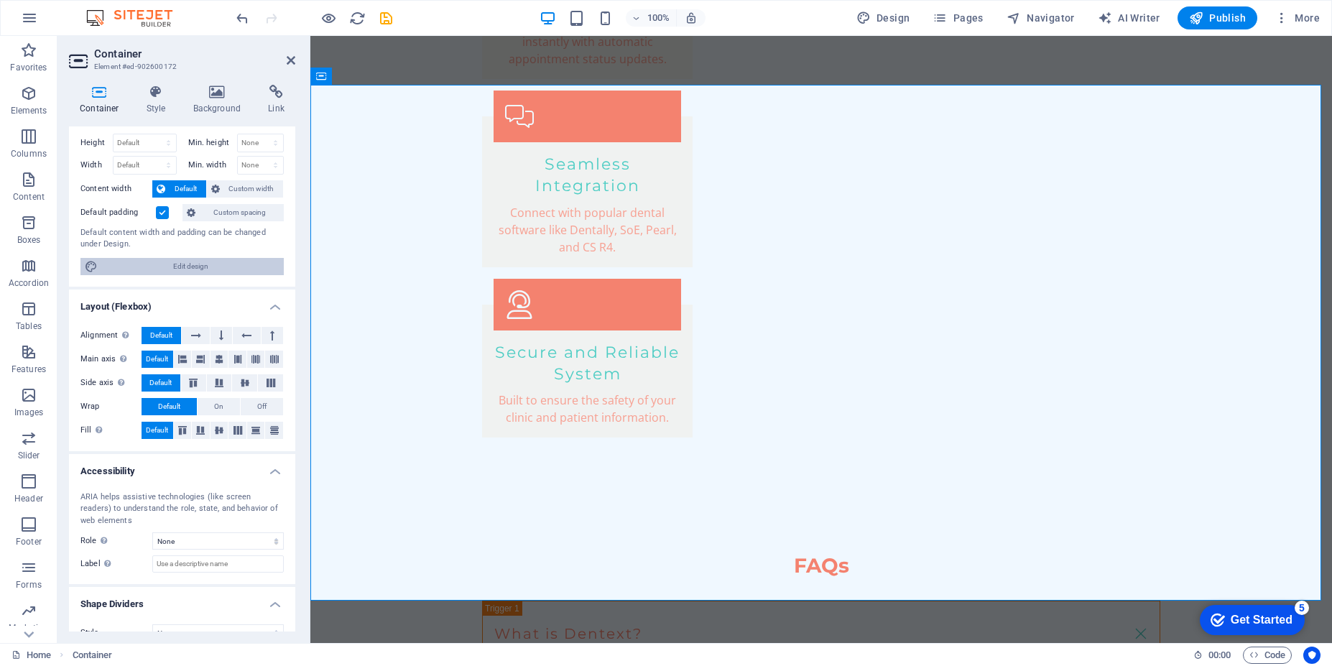
scroll to position [52, 0]
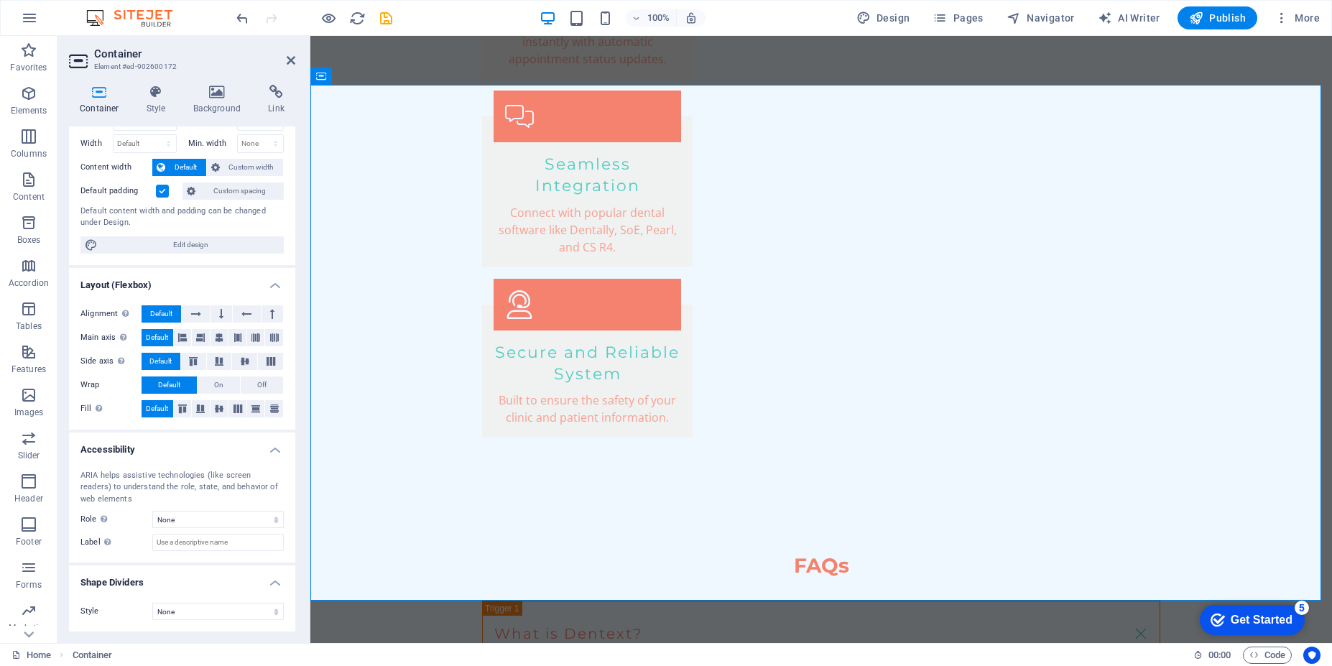
click at [276, 451] on h4 "Accessibility" at bounding box center [182, 446] width 226 height 26
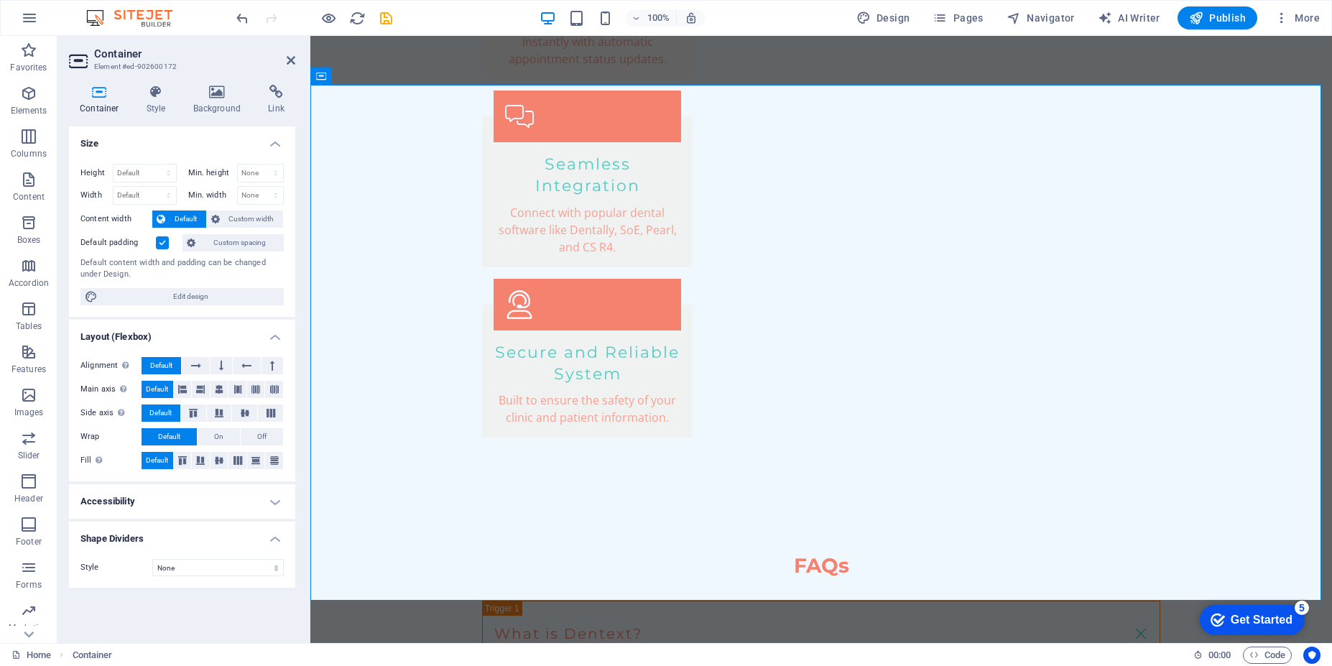
click at [276, 545] on h4 "Shape Dividers" at bounding box center [182, 535] width 226 height 26
click at [277, 341] on h4 "Layout (Flexbox)" at bounding box center [182, 333] width 226 height 26
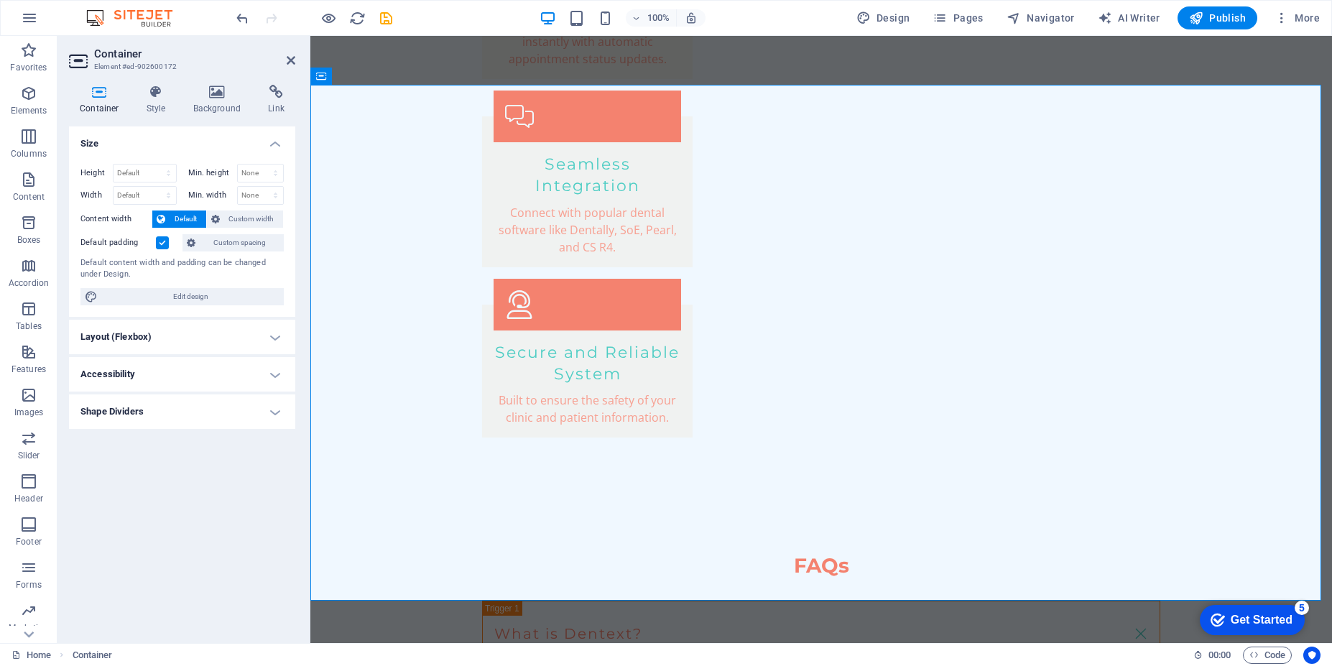
click at [277, 143] on h4 "Size" at bounding box center [182, 139] width 226 height 26
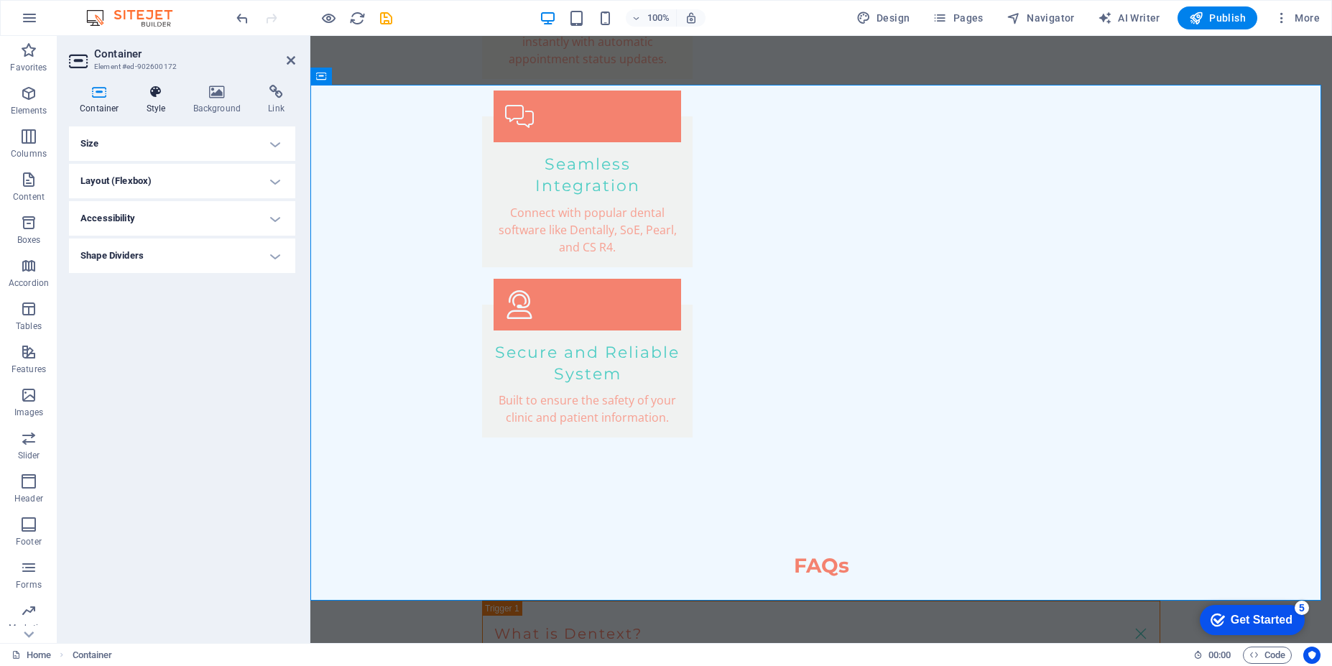
click at [152, 100] on h4 "Style" at bounding box center [159, 100] width 47 height 30
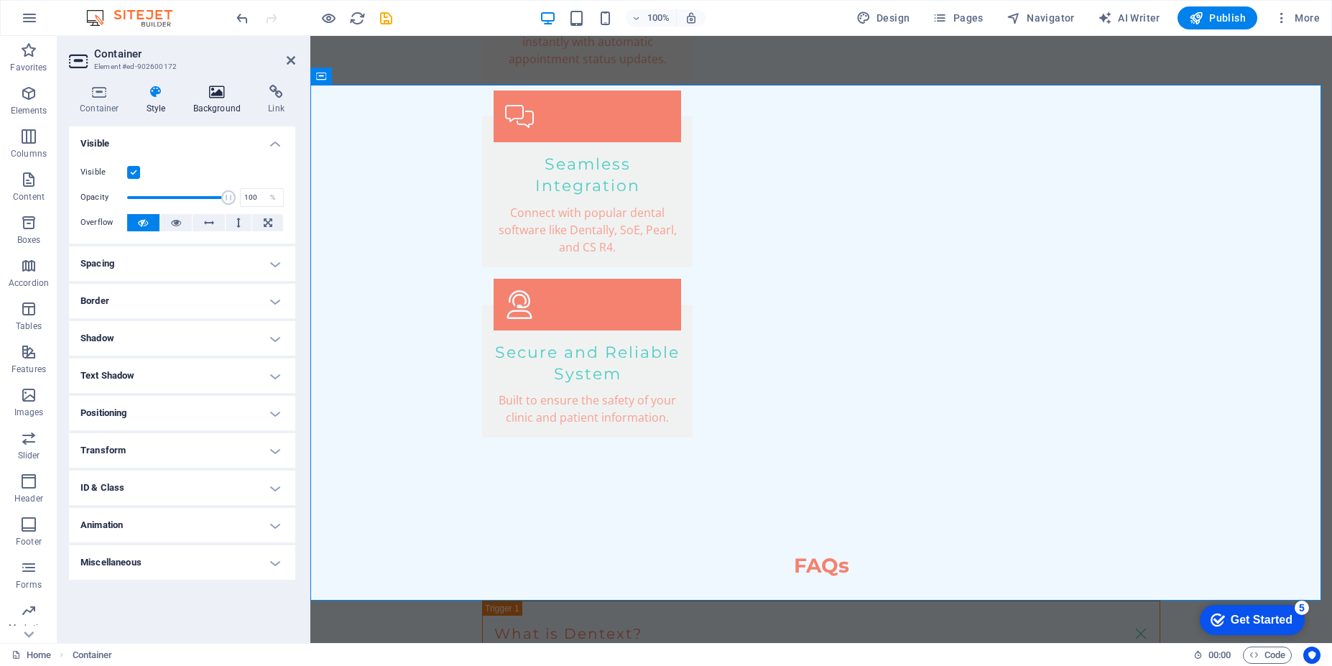
click at [214, 98] on icon at bounding box center [218, 92] width 70 height 14
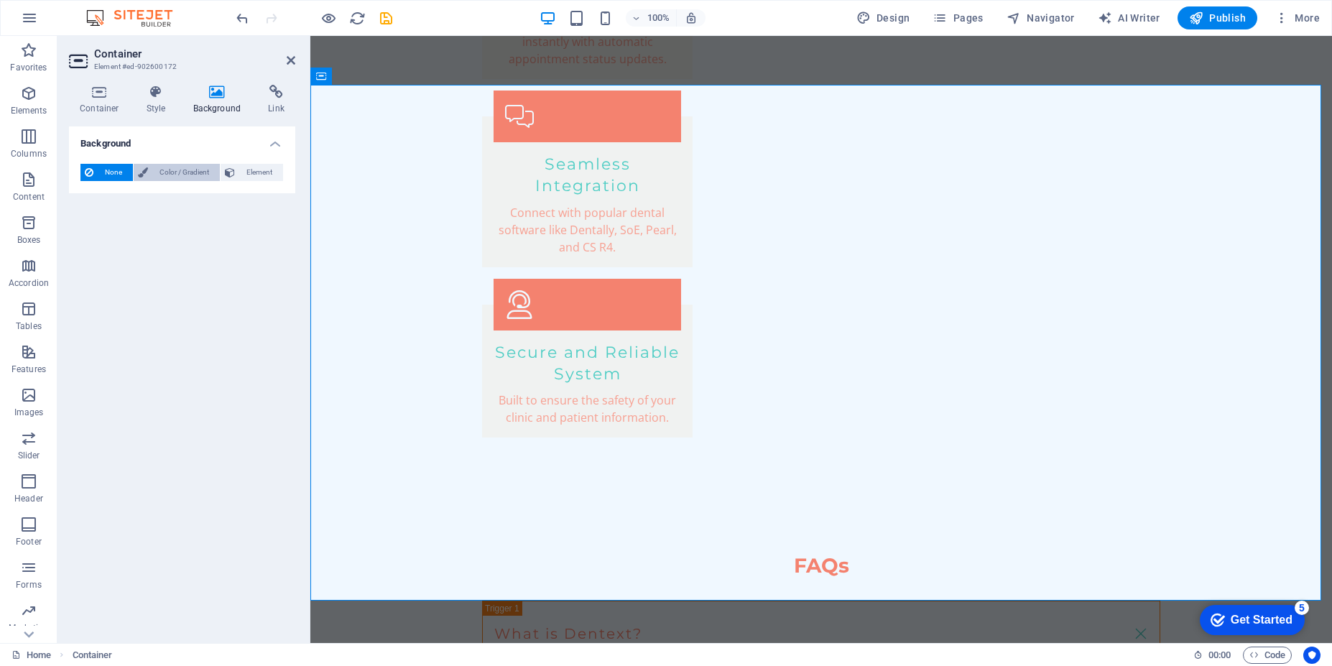
click at [165, 173] on span "Color / Gradient" at bounding box center [183, 172] width 63 height 17
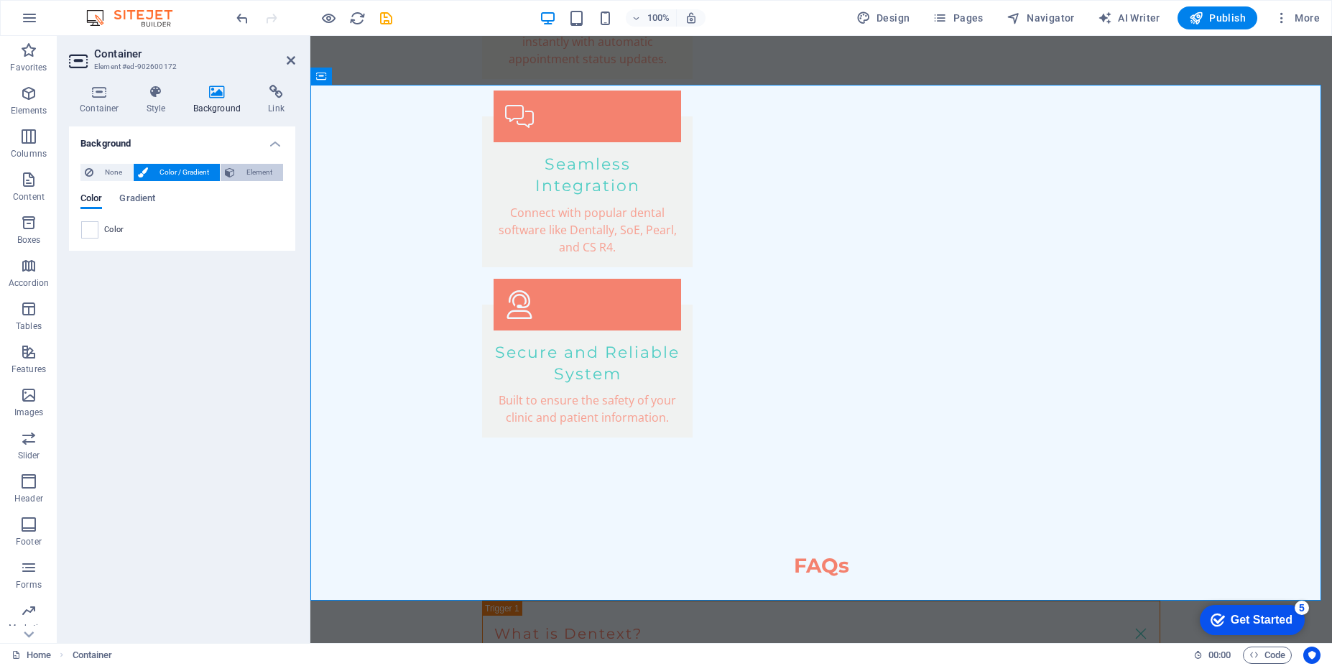
click at [270, 175] on span "Element" at bounding box center [259, 172] width 40 height 17
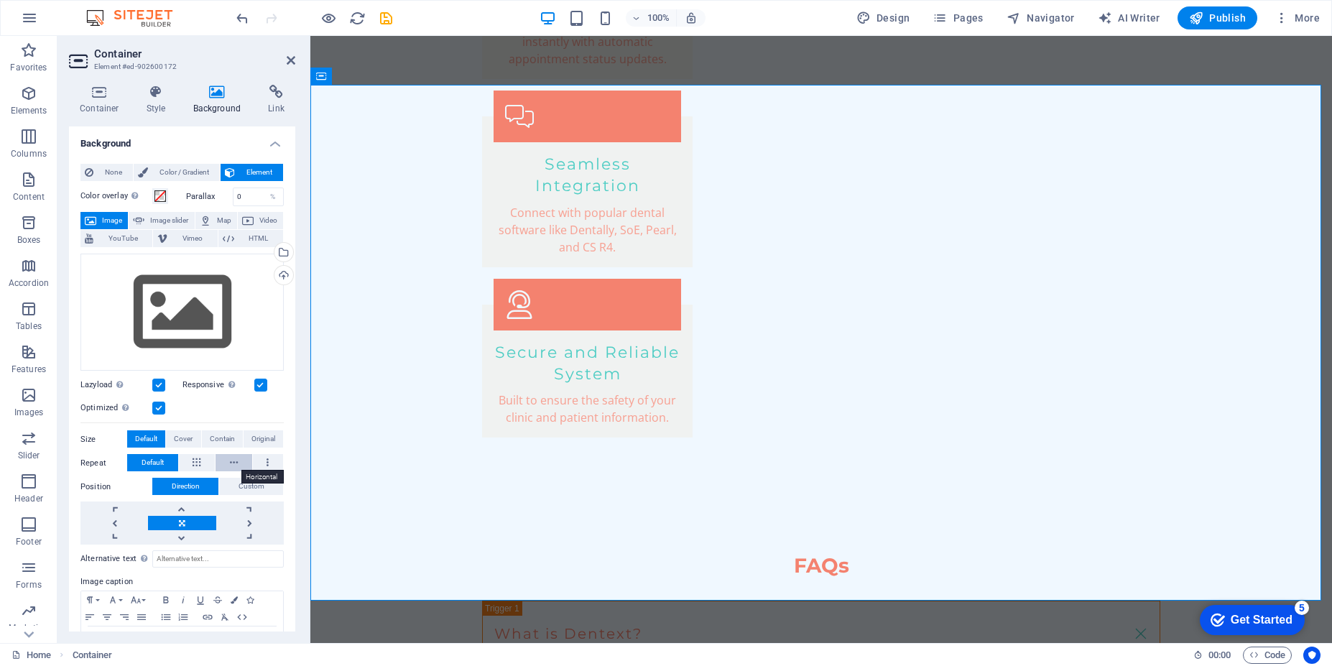
scroll to position [50, 0]
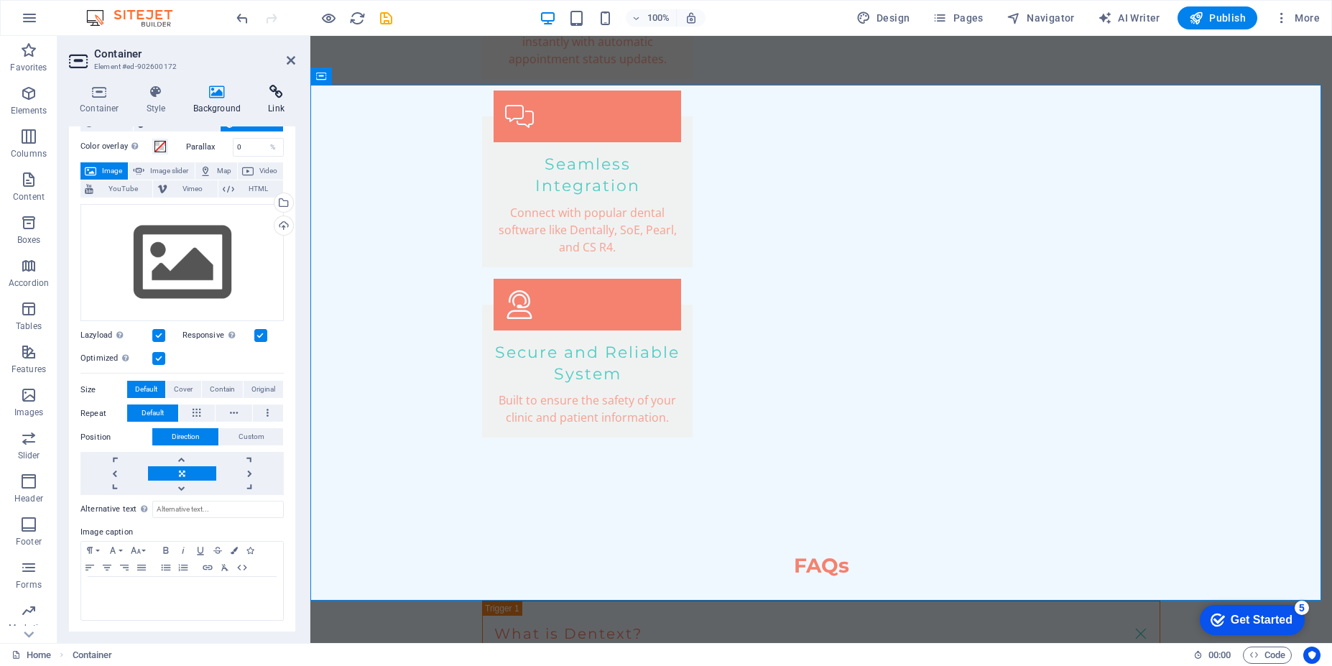
click at [275, 92] on icon at bounding box center [276, 92] width 38 height 14
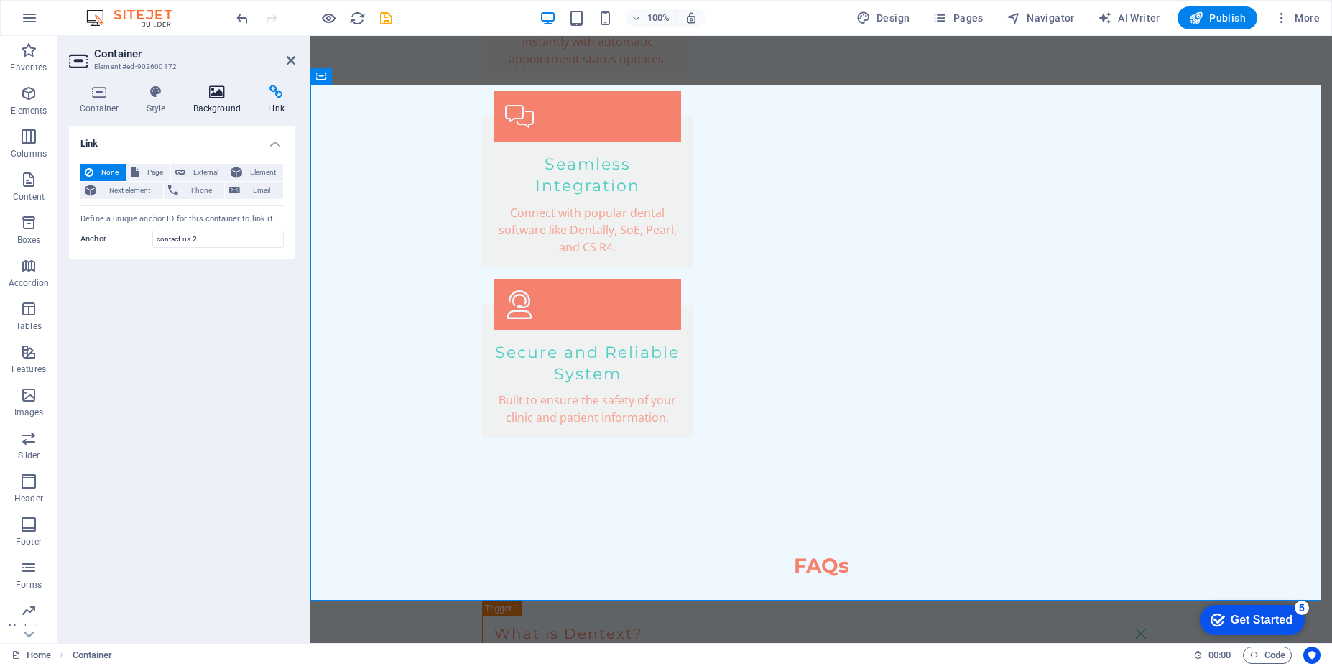
click at [217, 107] on h4 "Background" at bounding box center [220, 100] width 75 height 30
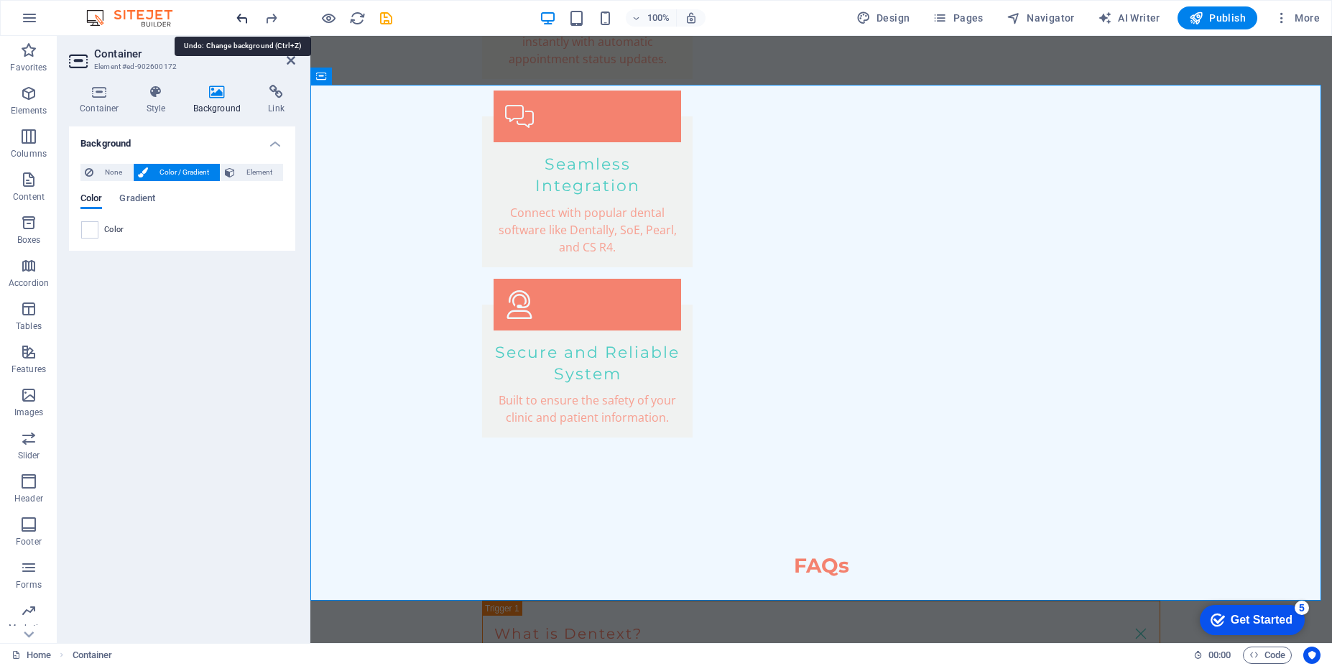
scroll to position [0, 0]
click at [277, 110] on h4 "Link" at bounding box center [276, 100] width 38 height 30
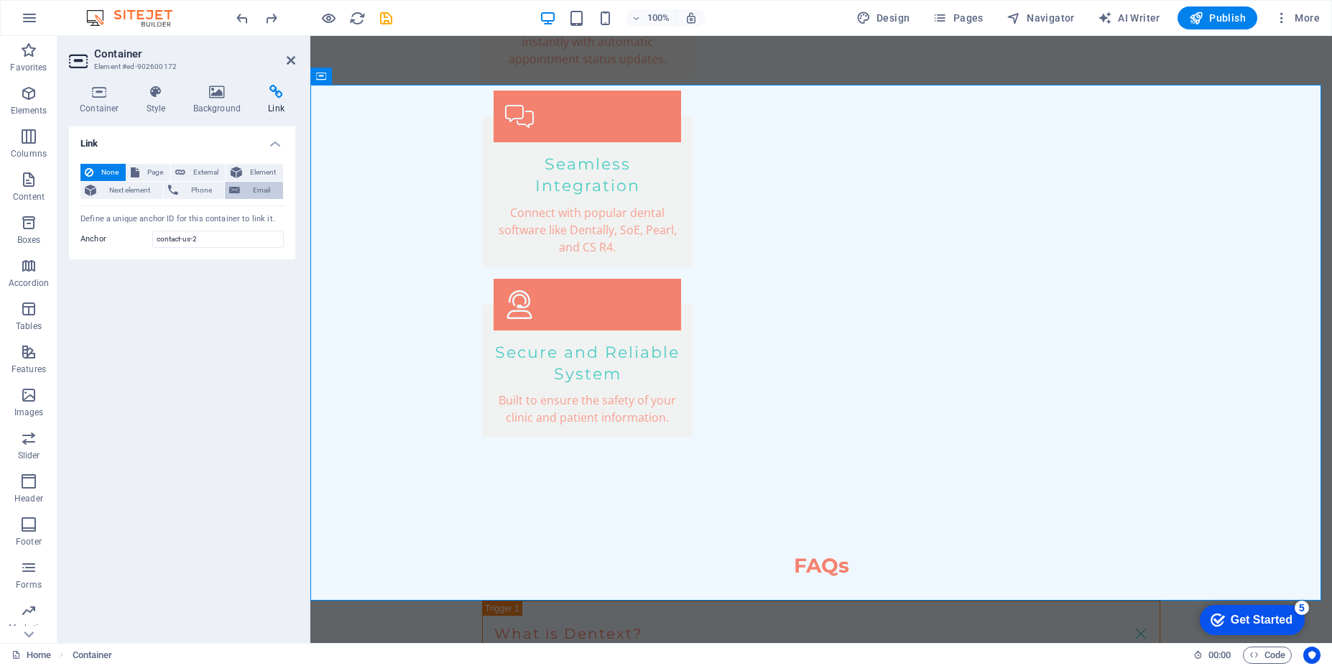
click at [256, 191] on span "Email" at bounding box center [261, 190] width 34 height 17
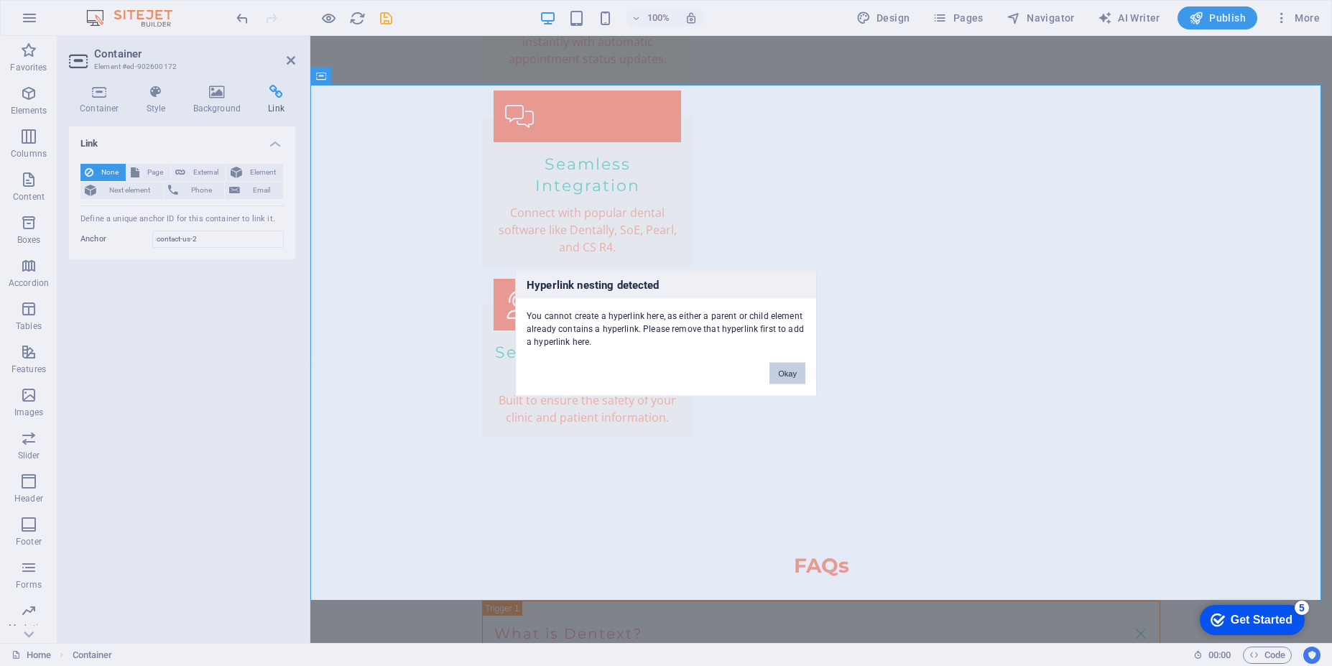
drag, startPoint x: 795, startPoint y: 382, endPoint x: 481, endPoint y: 343, distance: 315.7
click at [795, 382] on button "Okay" at bounding box center [788, 373] width 36 height 22
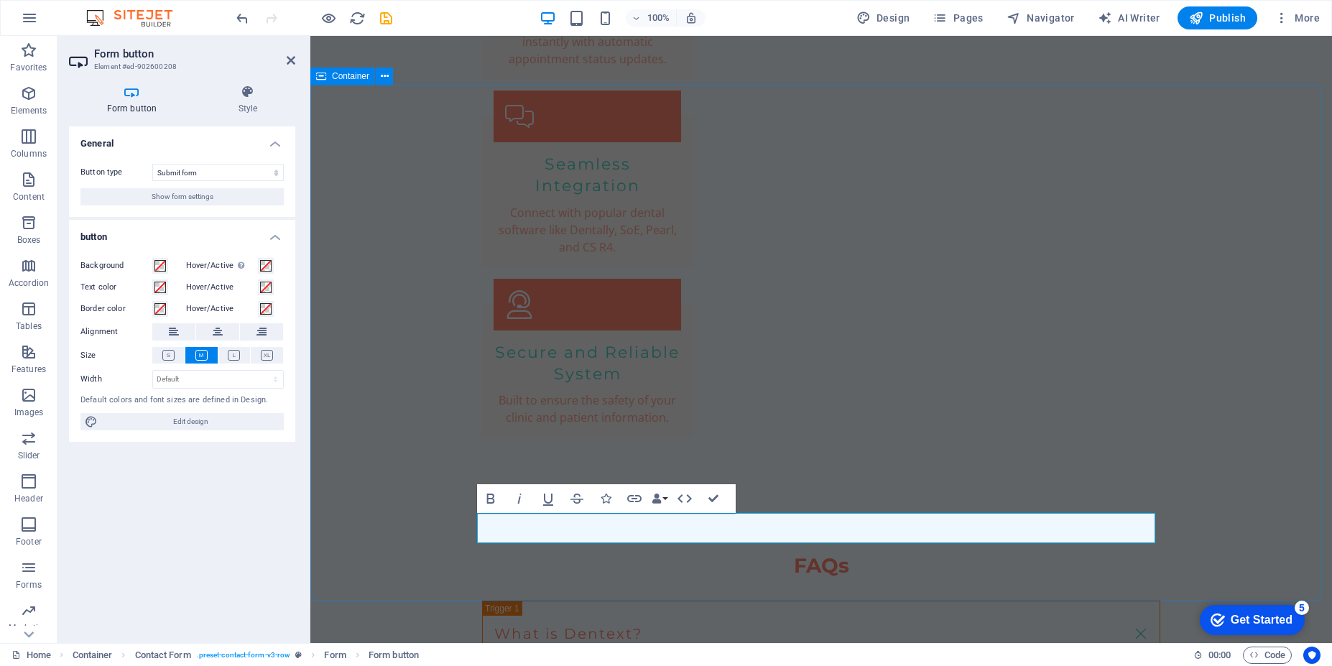
click at [221, 196] on button "Show form settings" at bounding box center [181, 196] width 203 height 17
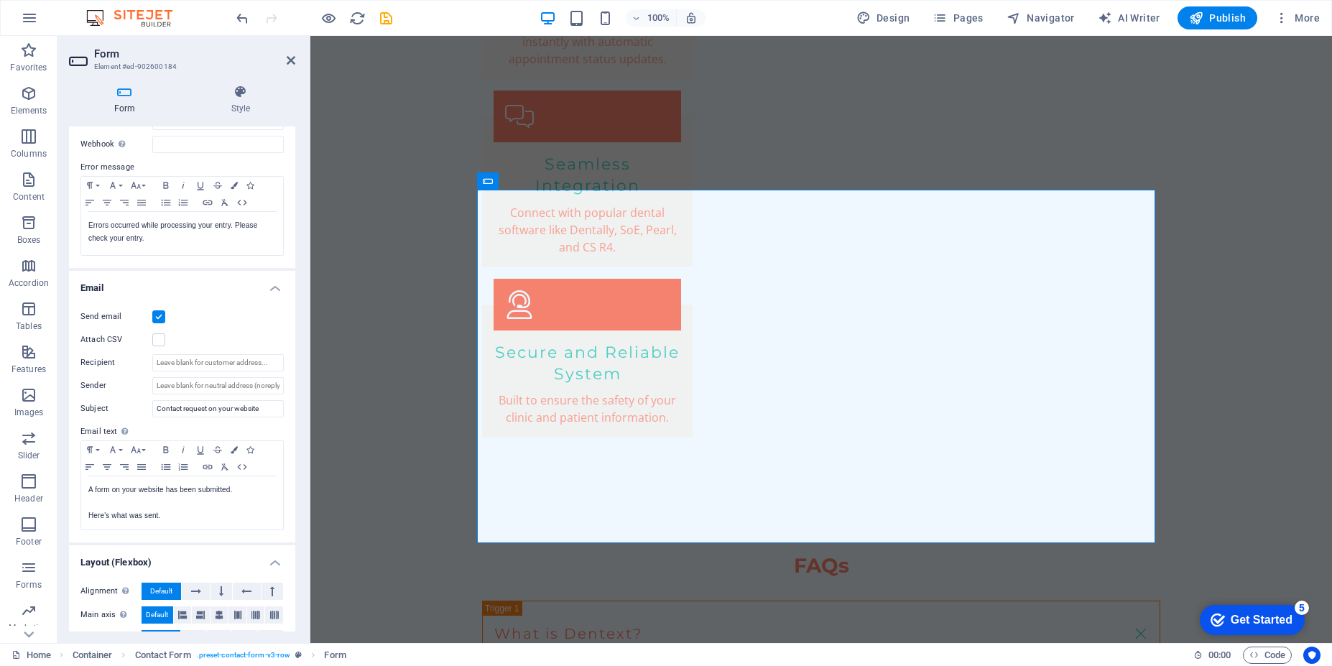
scroll to position [259, 0]
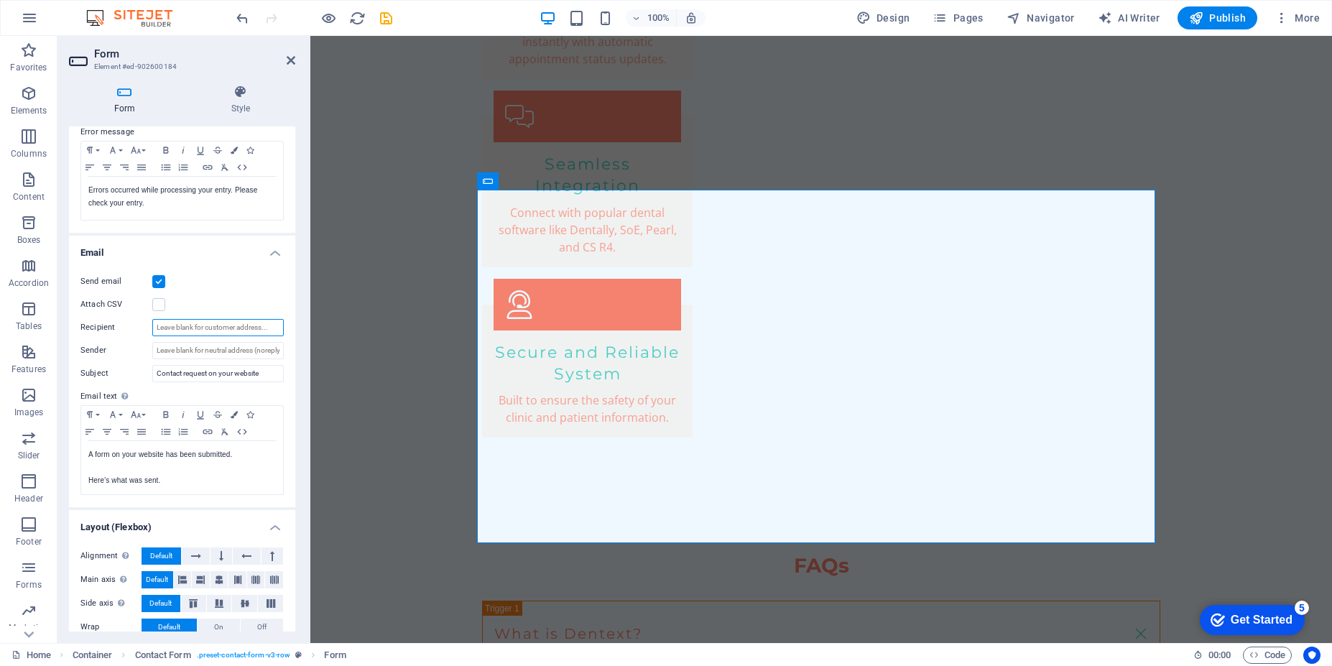
click at [193, 323] on input "Recipient" at bounding box center [218, 327] width 132 height 17
click at [142, 474] on p "Here's what was sent." at bounding box center [182, 480] width 188 height 13
click at [170, 328] on input "Recipient" at bounding box center [218, 327] width 132 height 17
type input "[EMAIL_ADDRESS][DOMAIN_NAME]"
drag, startPoint x: 190, startPoint y: 352, endPoint x: 257, endPoint y: 351, distance: 67.6
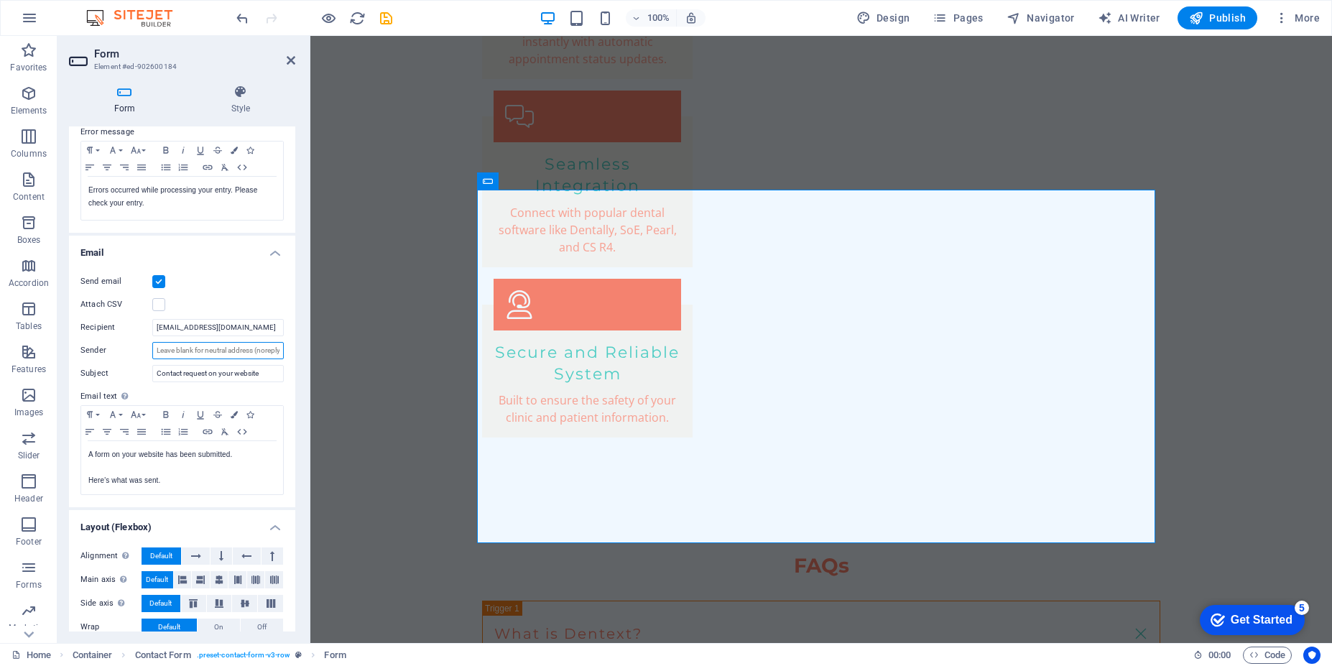
click at [282, 346] on div "Send email Attach CSV Recipient [EMAIL_ADDRESS][DOMAIN_NAME] Sender Subject Con…" at bounding box center [182, 385] width 226 height 246
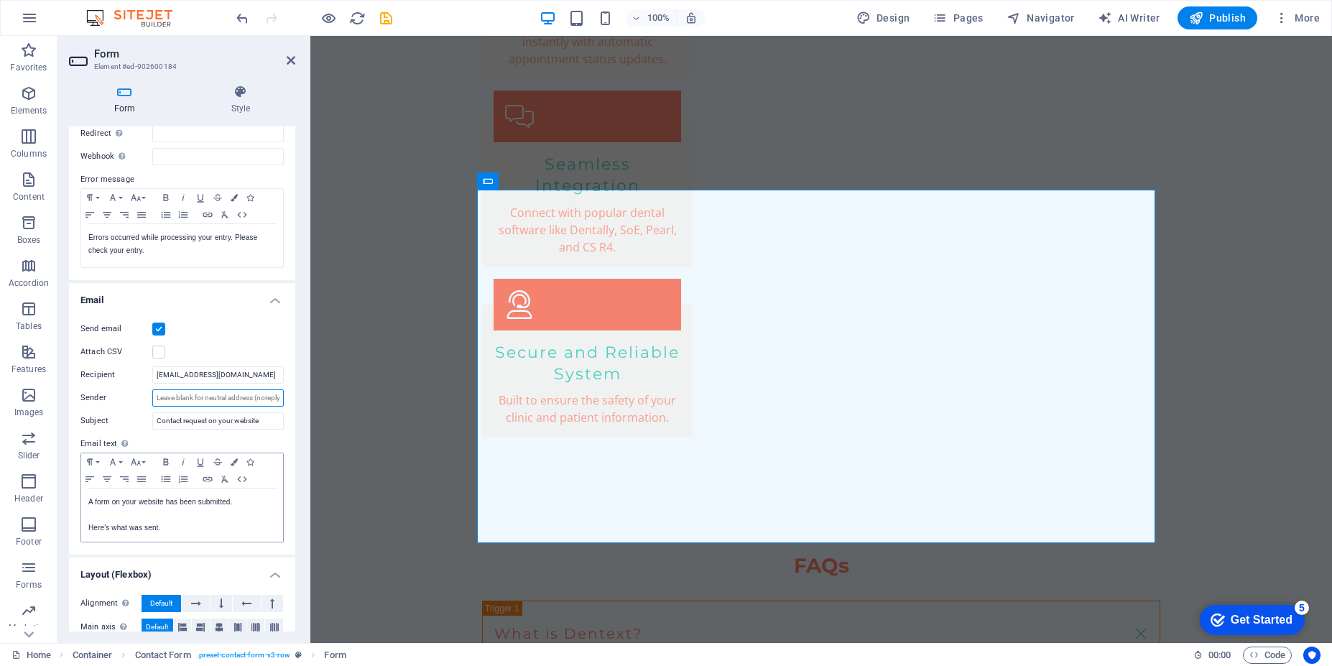
scroll to position [299, 0]
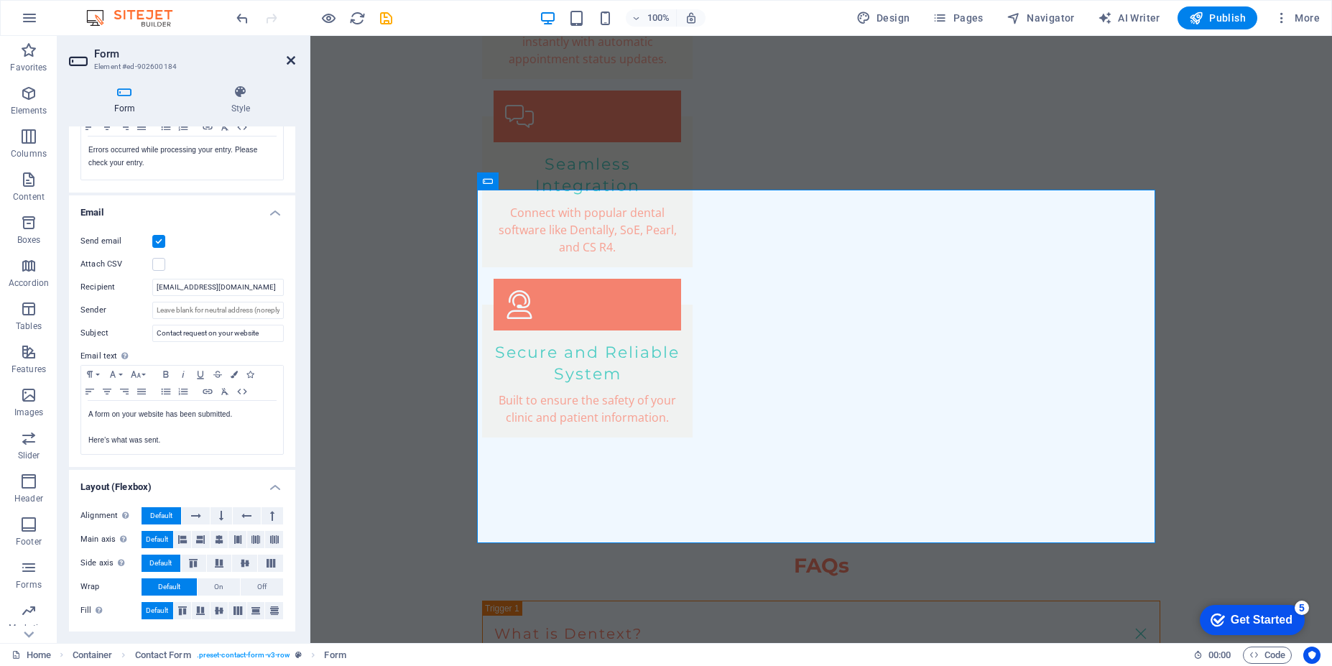
click at [290, 64] on icon at bounding box center [291, 60] width 9 height 11
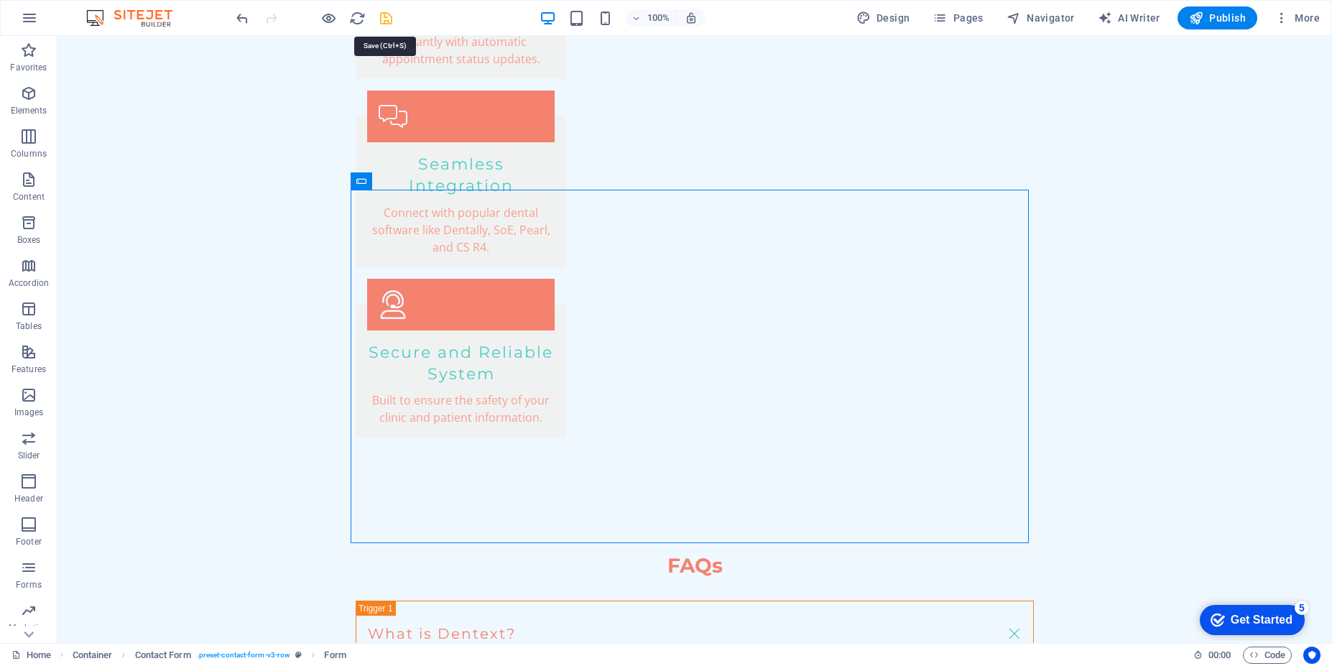
click at [382, 19] on icon "save" at bounding box center [386, 18] width 17 height 17
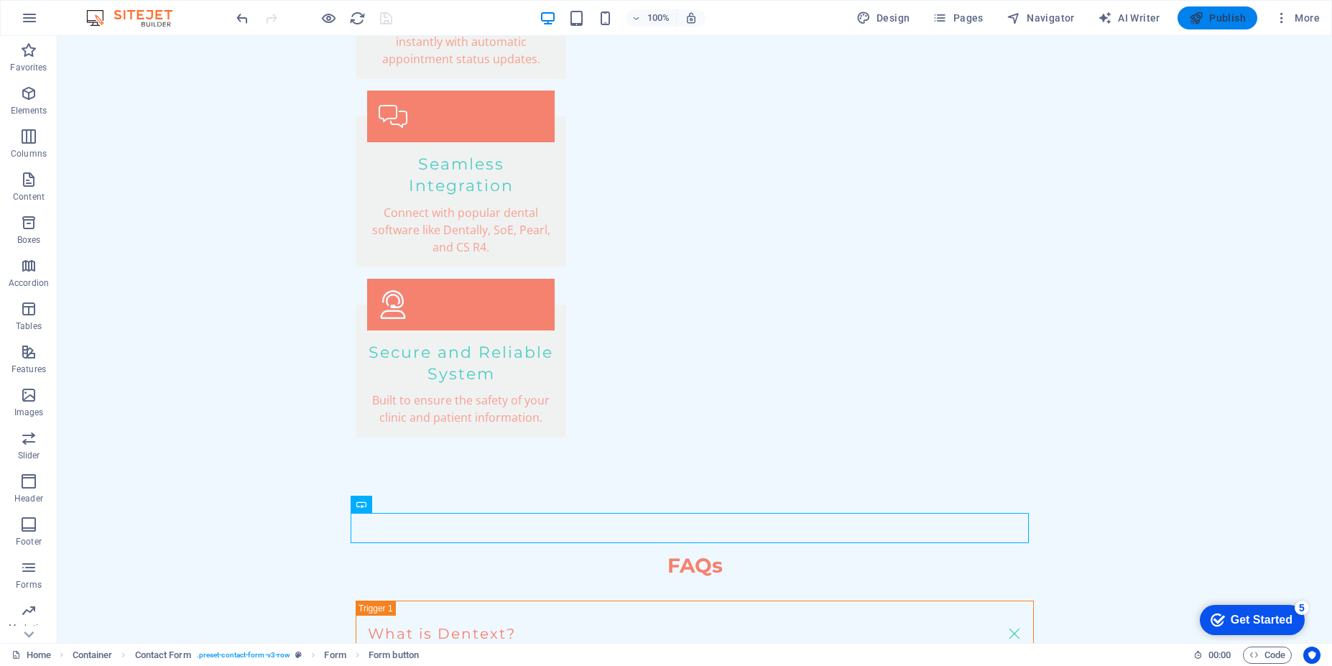
click at [1211, 22] on span "Publish" at bounding box center [1217, 18] width 57 height 14
